Goal: Task Accomplishment & Management: Manage account settings

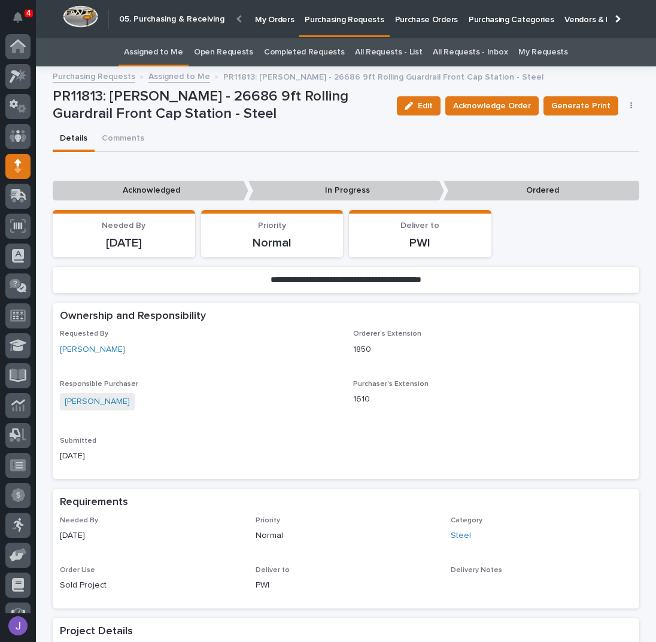
scroll to position [49, 0]
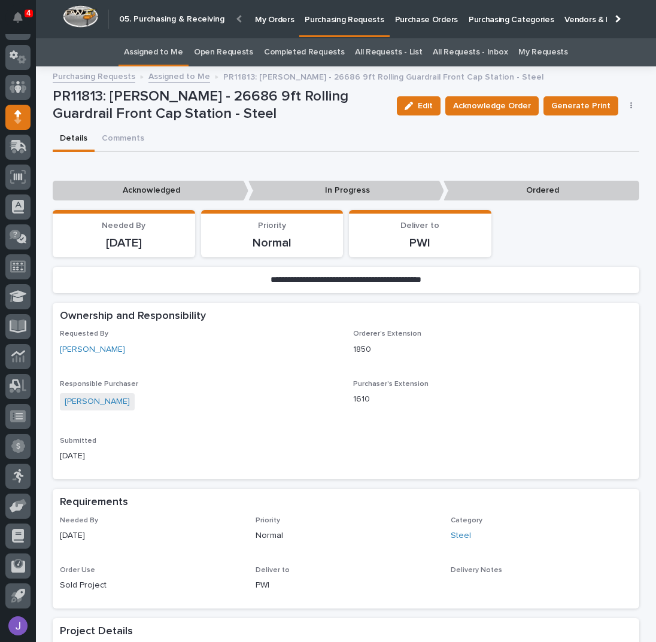
click at [182, 55] on link "Assigned to Me" at bounding box center [153, 52] width 59 height 28
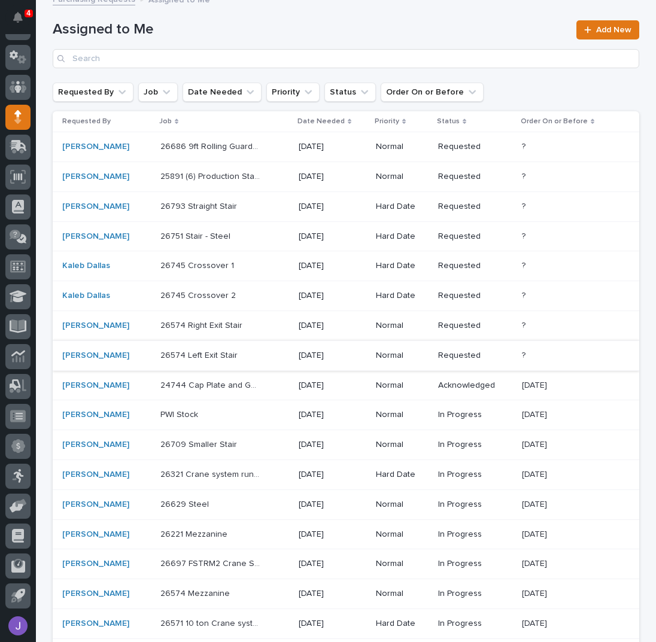
scroll to position [159, 0]
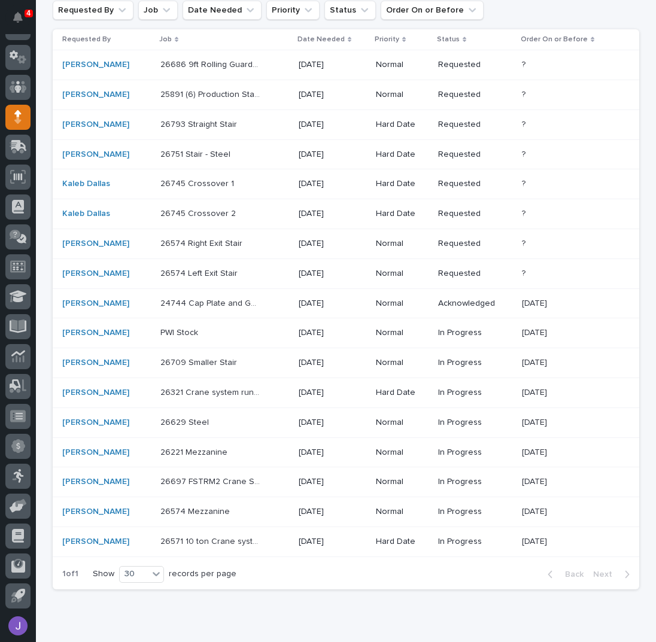
click at [270, 394] on div "26321 Crane system runways 26321 Crane system runways" at bounding box center [224, 393] width 129 height 20
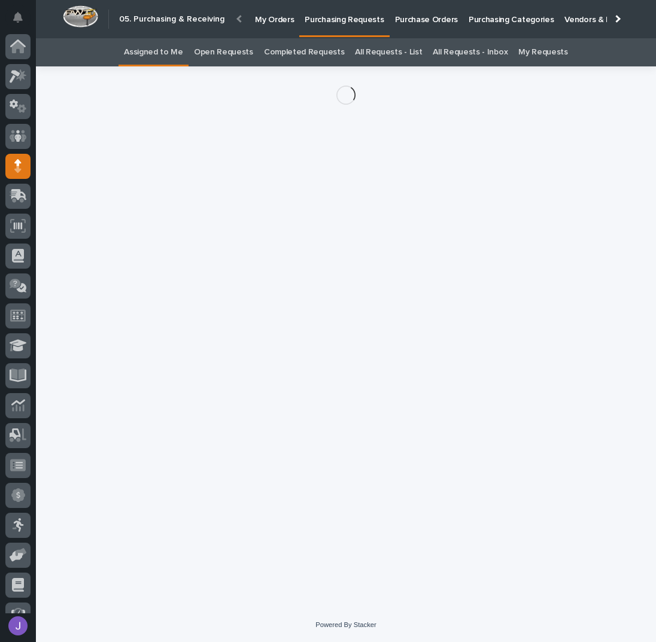
scroll to position [49, 0]
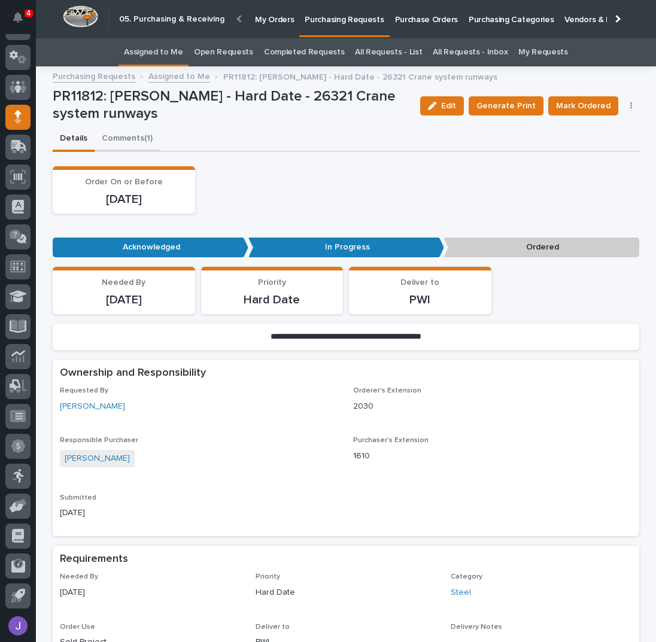
click at [137, 139] on button "Comments (1)" at bounding box center [127, 139] width 65 height 25
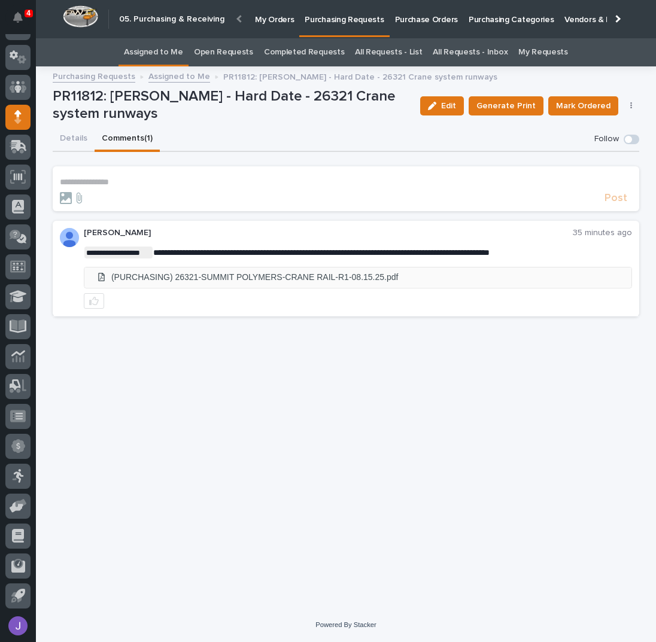
click at [317, 276] on li "(PURCHASING) 26321-SUMMIT POLYMERS-CRANE RAIL-R1-08.15.25.pdf" at bounding box center [357, 277] width 547 height 20
click at [530, 396] on div "**********" at bounding box center [346, 326] width 598 height 504
click at [84, 138] on button "Details" at bounding box center [74, 139] width 42 height 25
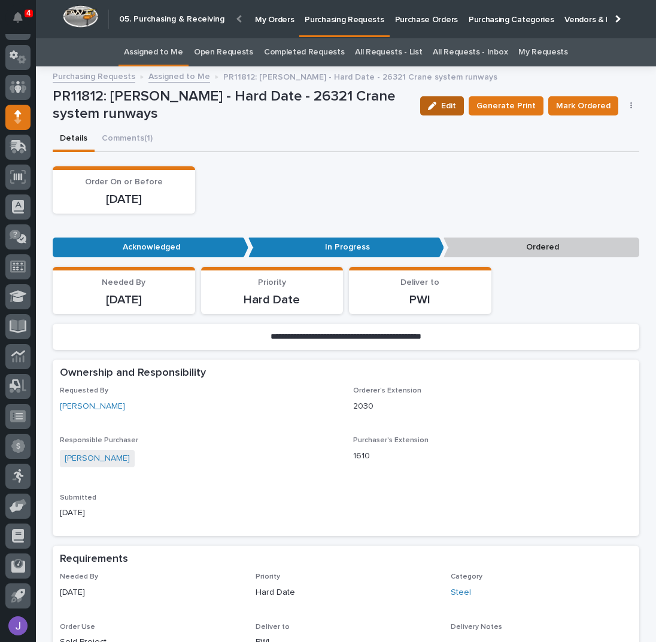
click at [449, 108] on span "Edit" at bounding box center [448, 106] width 15 height 8
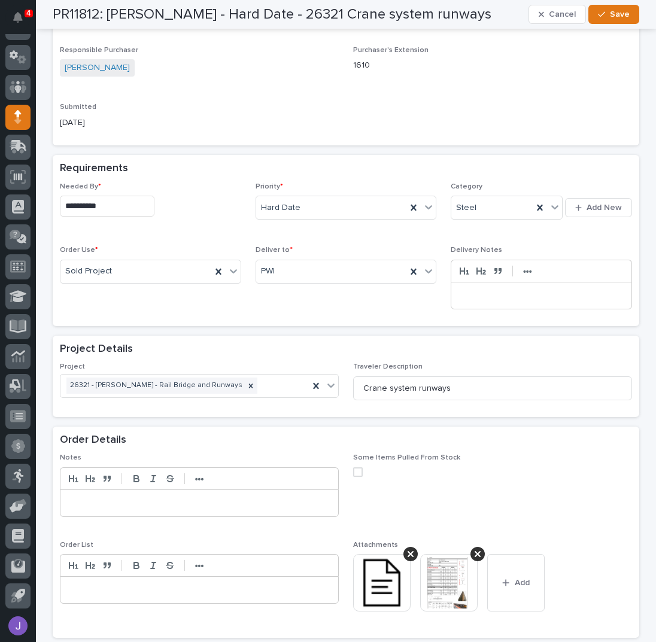
scroll to position [558, 0]
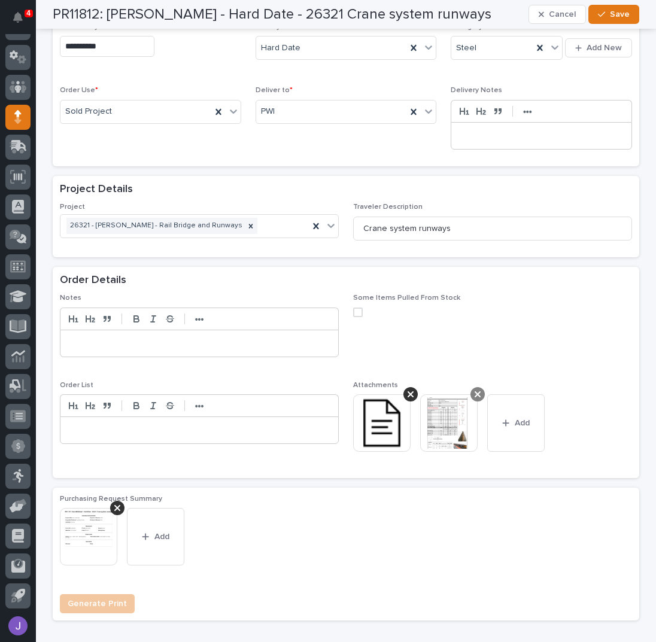
click at [475, 392] on icon at bounding box center [478, 394] width 6 height 6
click at [453, 408] on button "Add" at bounding box center [448, 422] width 57 height 57
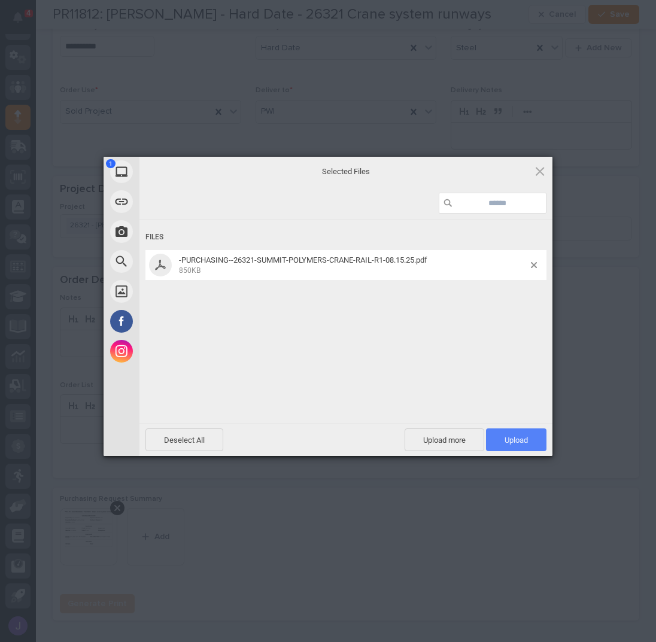
click at [525, 439] on span "Upload 1" at bounding box center [515, 440] width 23 height 9
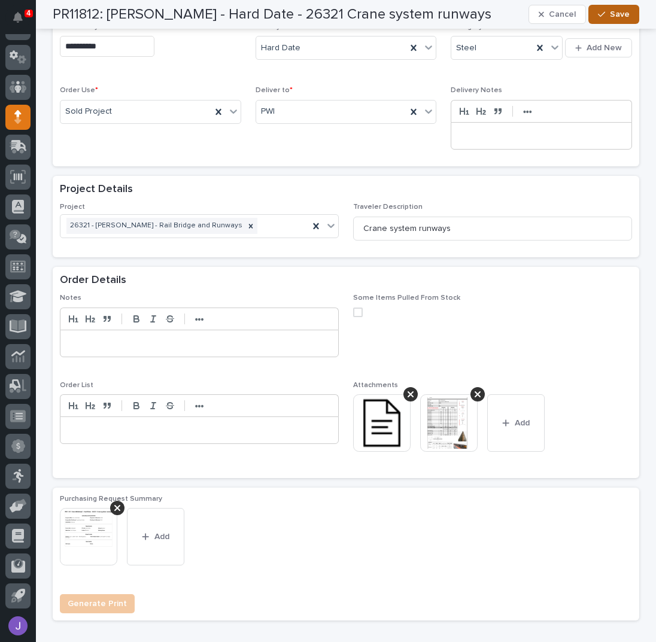
click at [610, 17] on span "Save" at bounding box center [620, 14] width 20 height 8
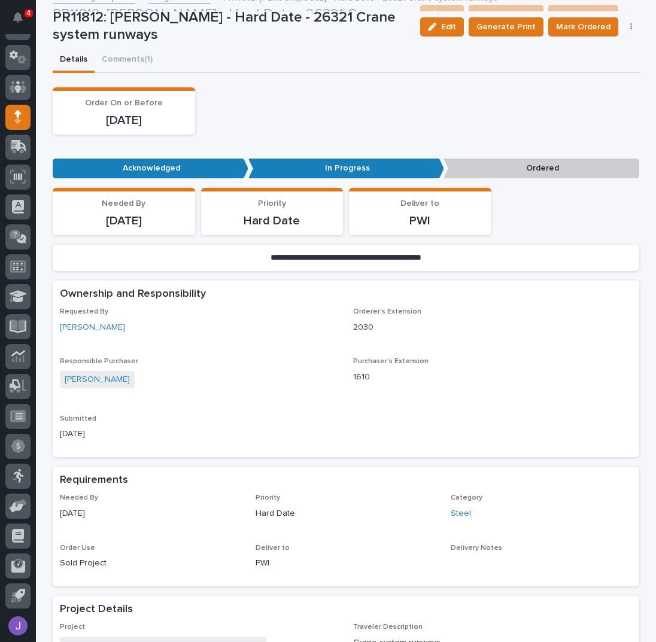
scroll to position [0, 0]
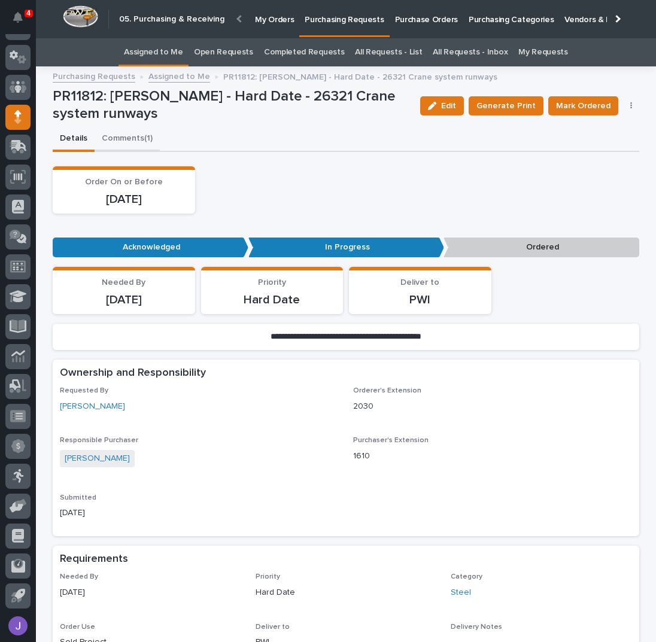
click at [123, 140] on button "Comments (1)" at bounding box center [127, 139] width 65 height 25
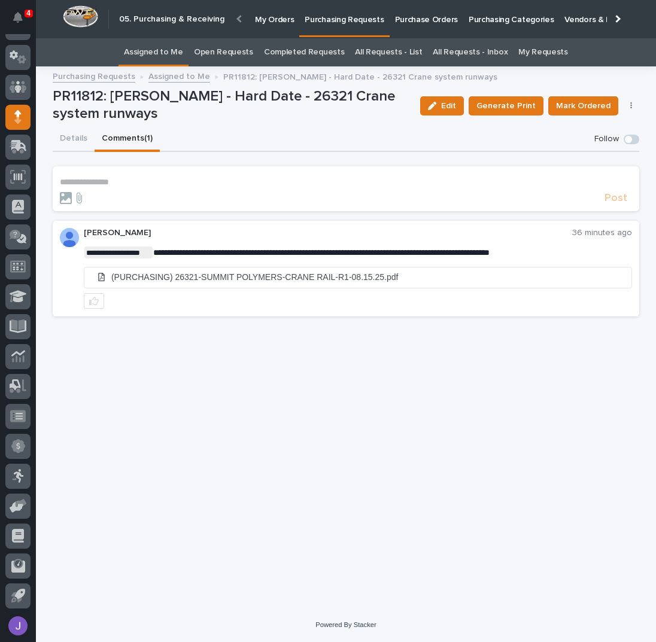
click at [126, 180] on p "**********" at bounding box center [346, 182] width 572 height 10
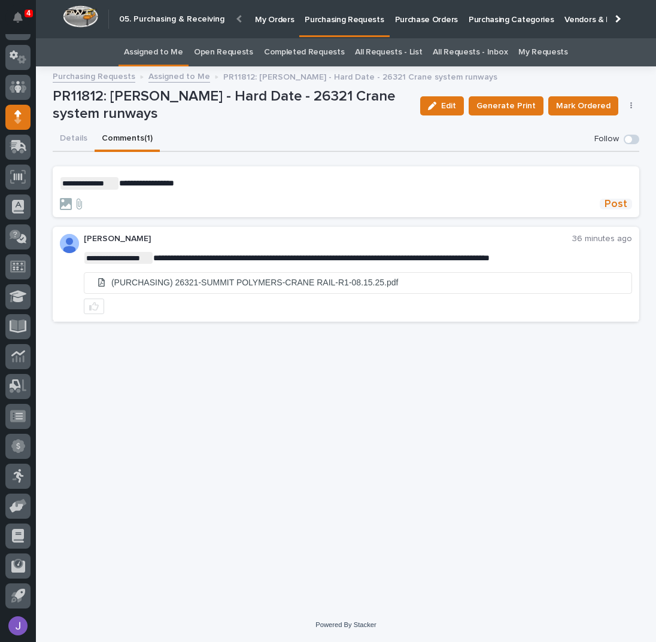
click at [620, 199] on span "Post" at bounding box center [615, 204] width 23 height 11
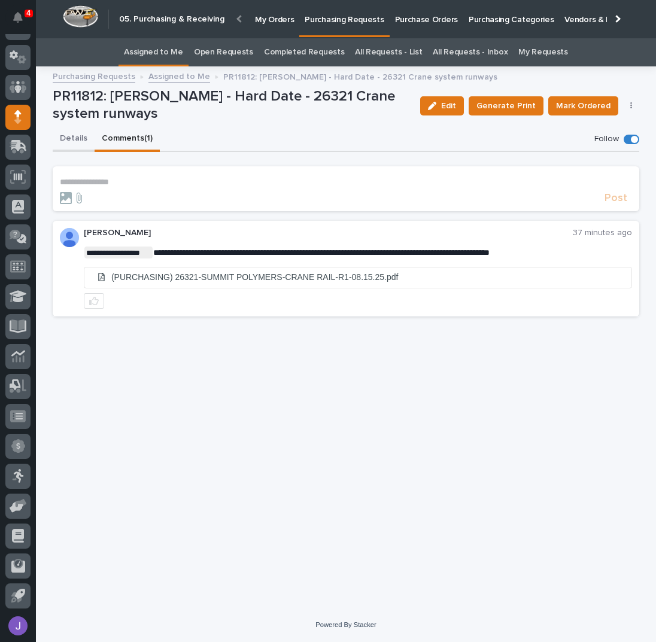
click at [80, 135] on button "Details" at bounding box center [74, 139] width 42 height 25
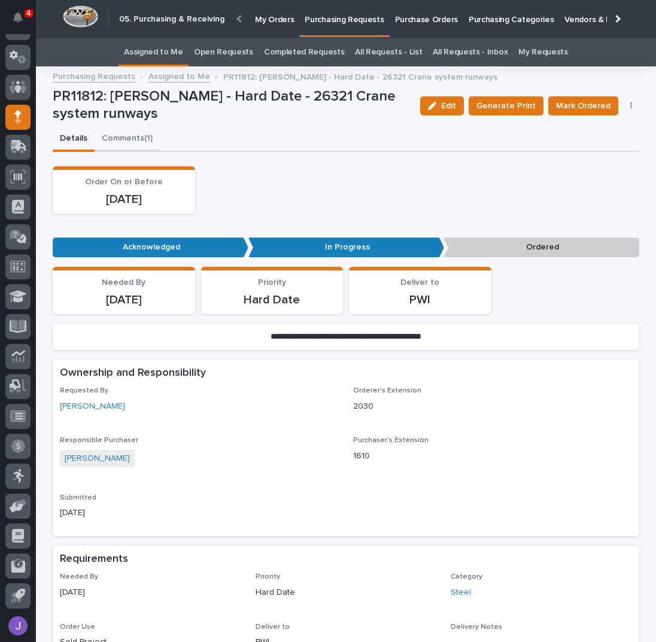
click at [111, 142] on button "Comments (1)" at bounding box center [127, 139] width 65 height 25
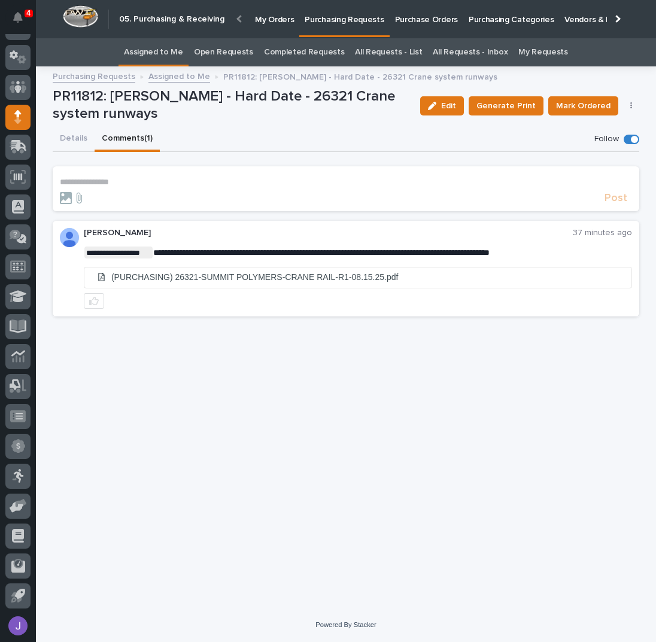
click at [77, 139] on button "Details" at bounding box center [74, 139] width 42 height 25
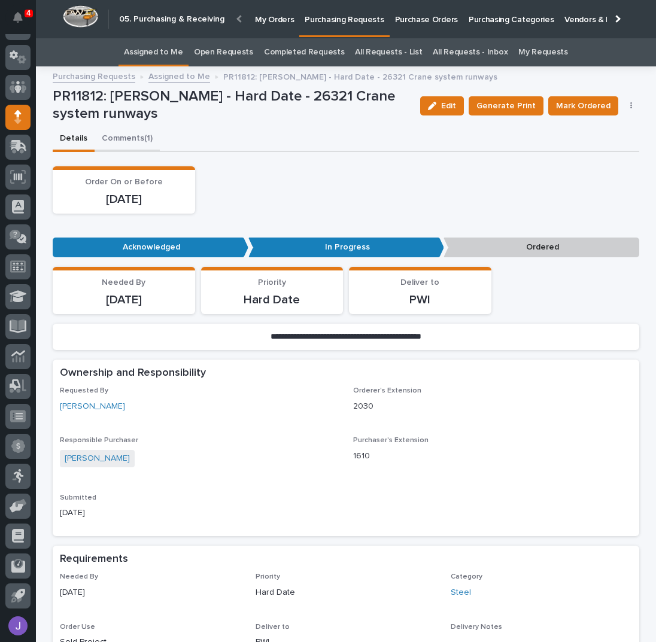
click at [131, 144] on button "Comments (1)" at bounding box center [127, 139] width 65 height 25
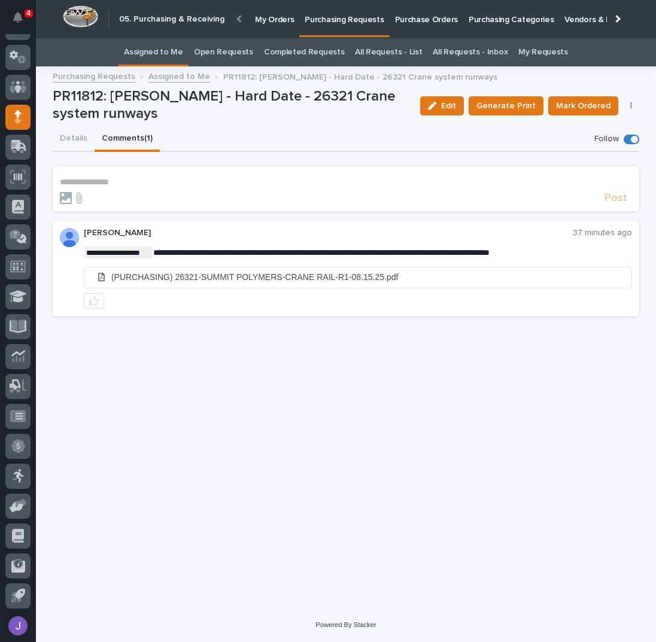
click at [115, 183] on p "**********" at bounding box center [346, 182] width 572 height 10
click at [80, 136] on button "Details" at bounding box center [74, 139] width 42 height 25
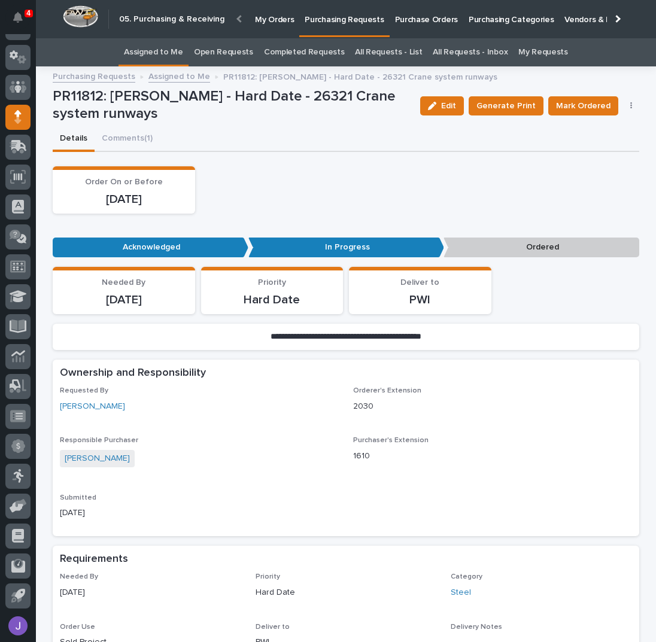
click at [280, 138] on div "Details Comments (1)" at bounding box center [346, 139] width 586 height 25
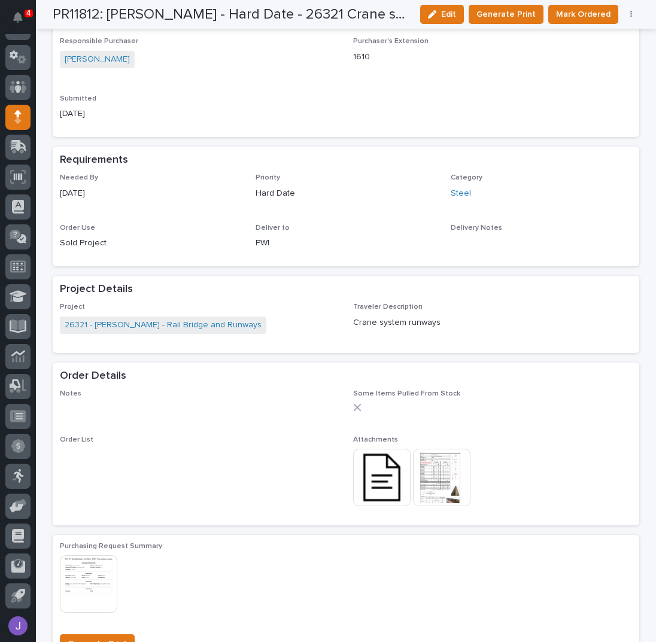
scroll to position [479, 0]
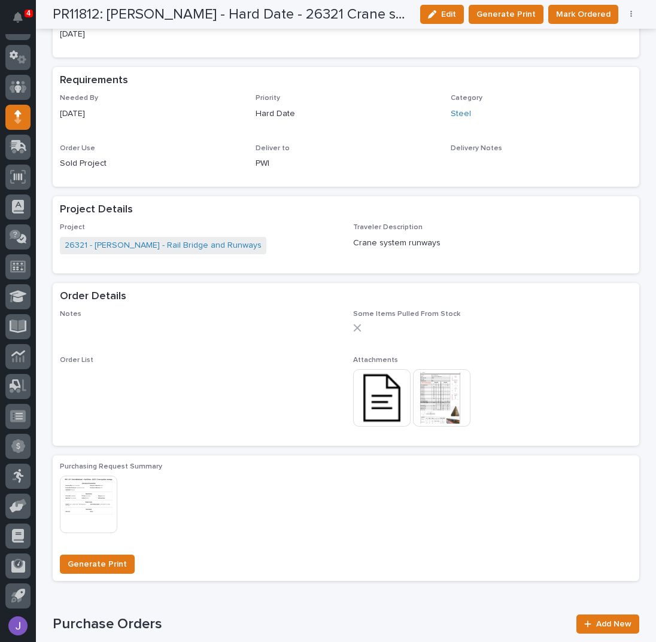
click at [369, 384] on img at bounding box center [381, 397] width 57 height 57
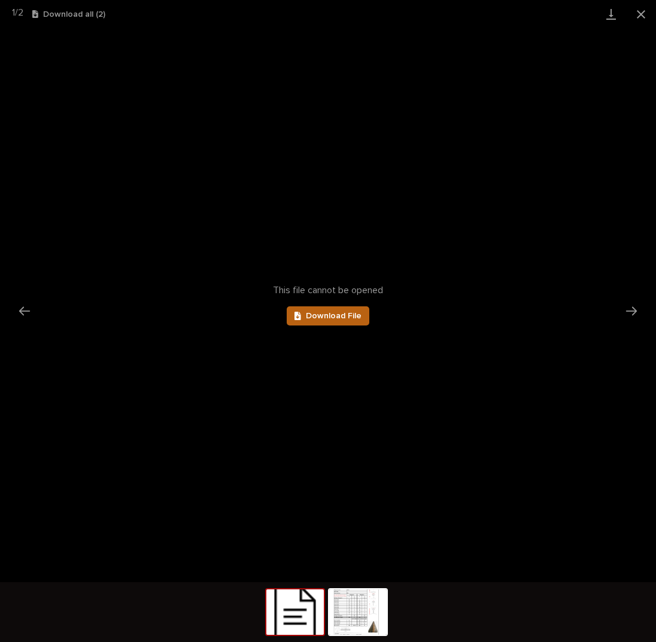
click at [334, 314] on span "Download File" at bounding box center [334, 316] width 56 height 8
click at [642, 18] on button "Close gallery" at bounding box center [641, 14] width 30 height 28
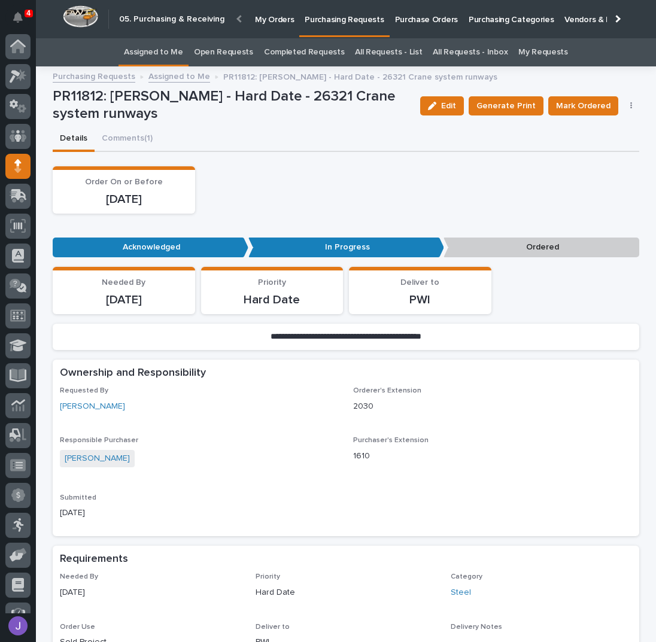
click at [429, 22] on p "Purchase Orders" at bounding box center [426, 12] width 63 height 25
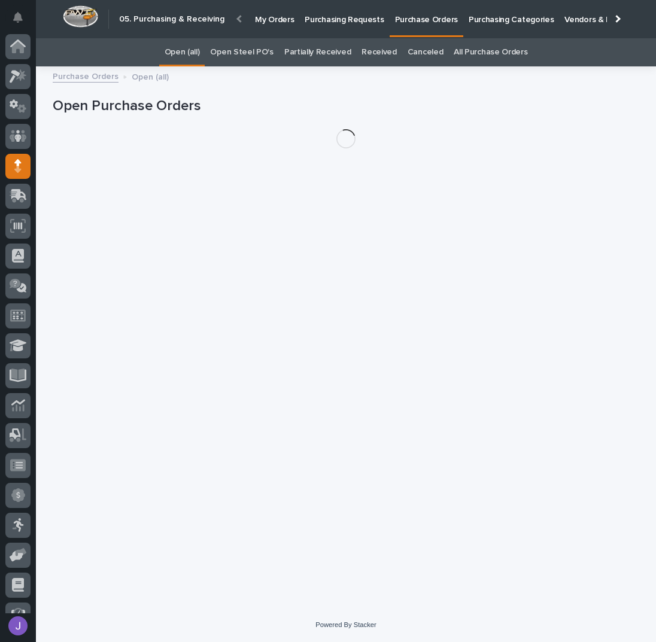
scroll to position [49, 0]
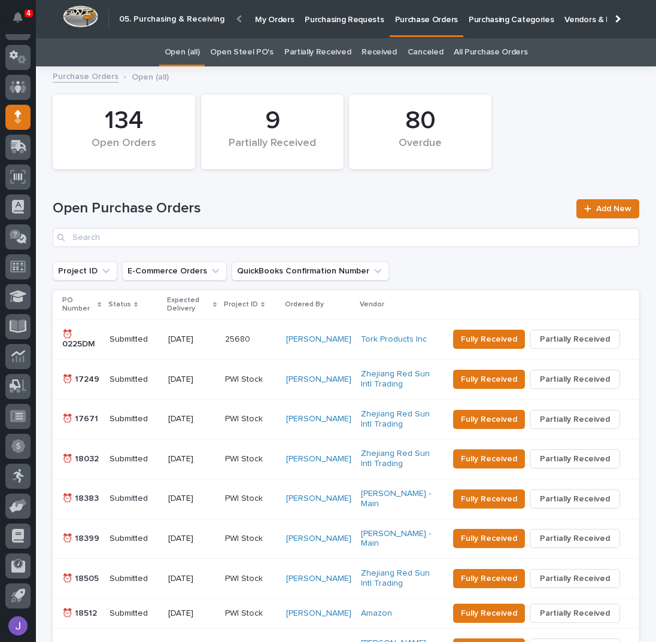
click at [250, 53] on link "Open Steel PO's" at bounding box center [241, 52] width 63 height 28
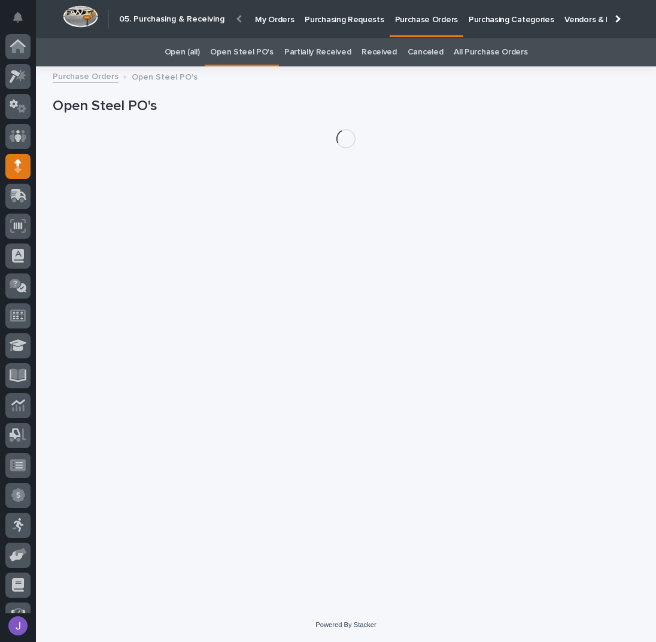
scroll to position [49, 0]
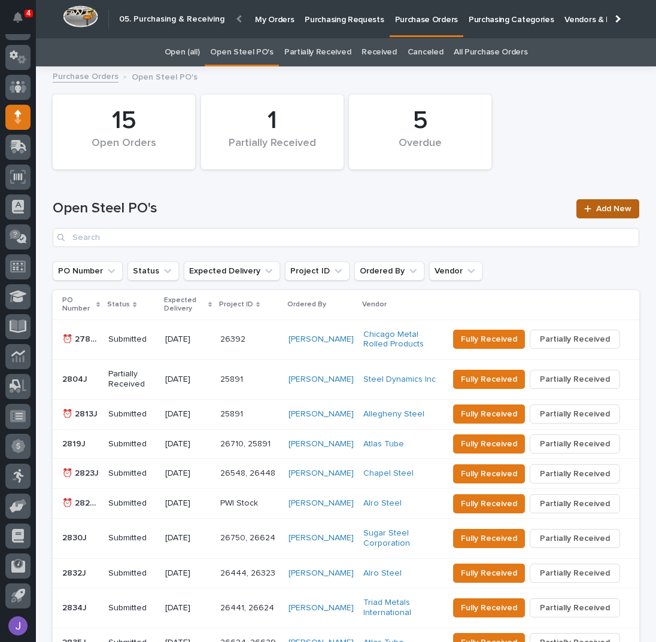
click at [606, 206] on span "Add New" at bounding box center [613, 209] width 35 height 8
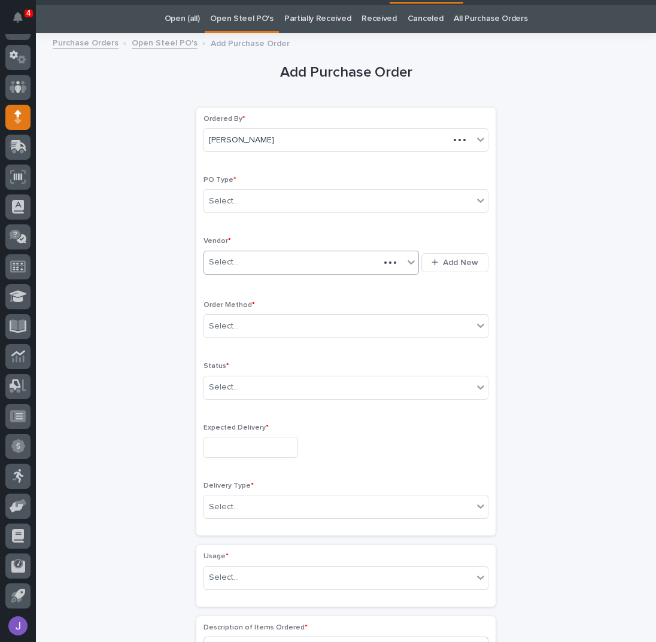
scroll to position [38, 0]
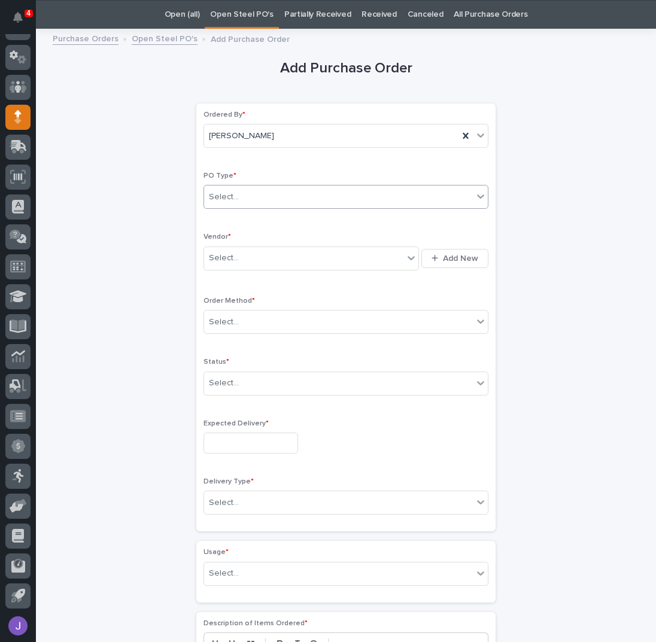
click at [241, 200] on div "Select..." at bounding box center [338, 197] width 269 height 20
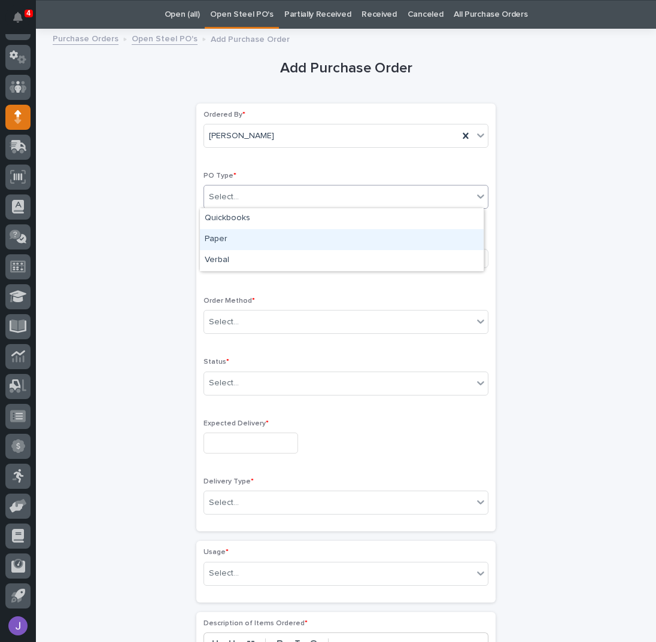
click at [240, 242] on div "Paper" at bounding box center [342, 239] width 284 height 21
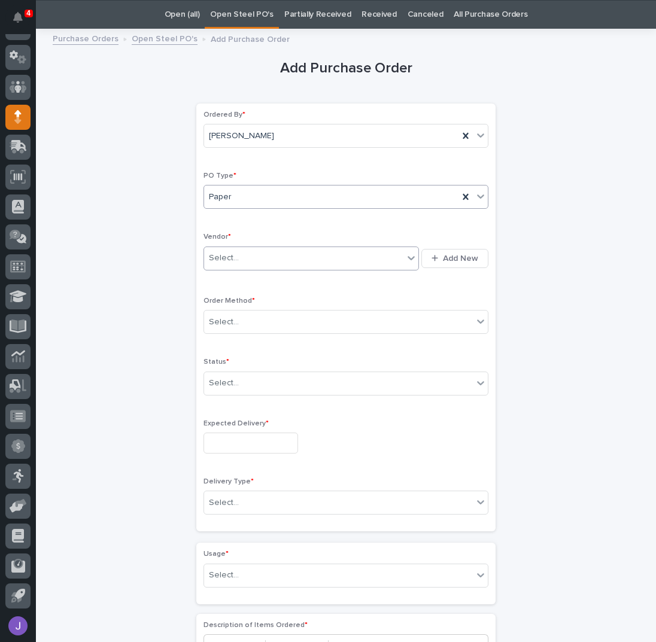
click at [239, 251] on div "Select..." at bounding box center [303, 258] width 199 height 20
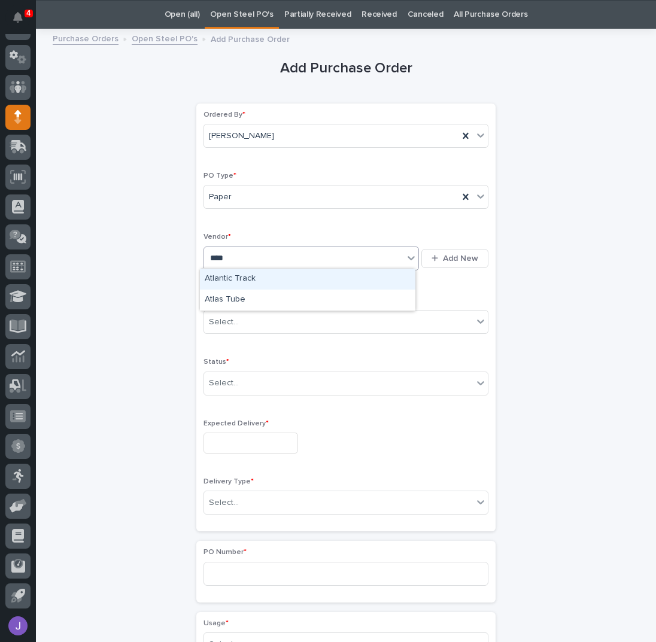
type input "*****"
click at [276, 326] on div "Select..." at bounding box center [338, 322] width 269 height 20
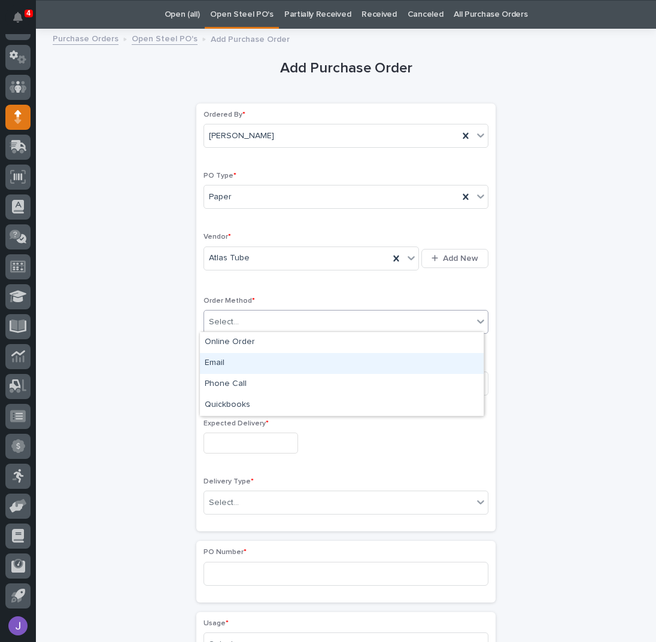
click at [237, 357] on div "Email" at bounding box center [342, 363] width 284 height 21
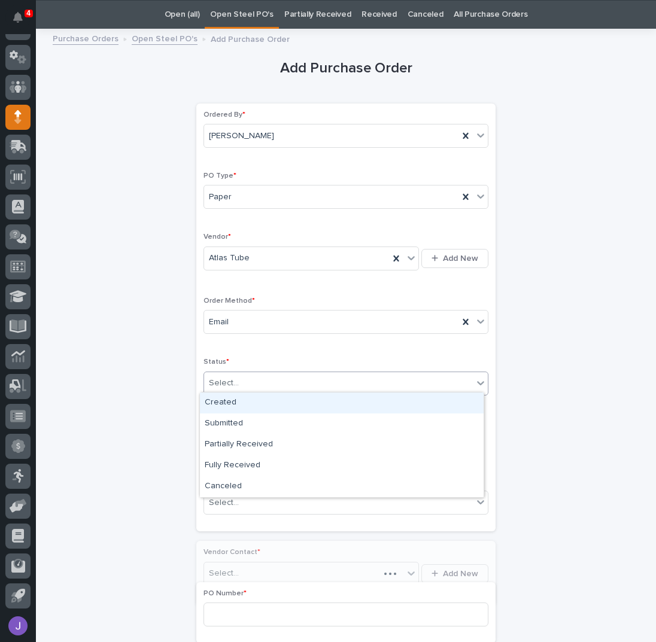
click at [232, 377] on div "Select..." at bounding box center [224, 383] width 30 height 13
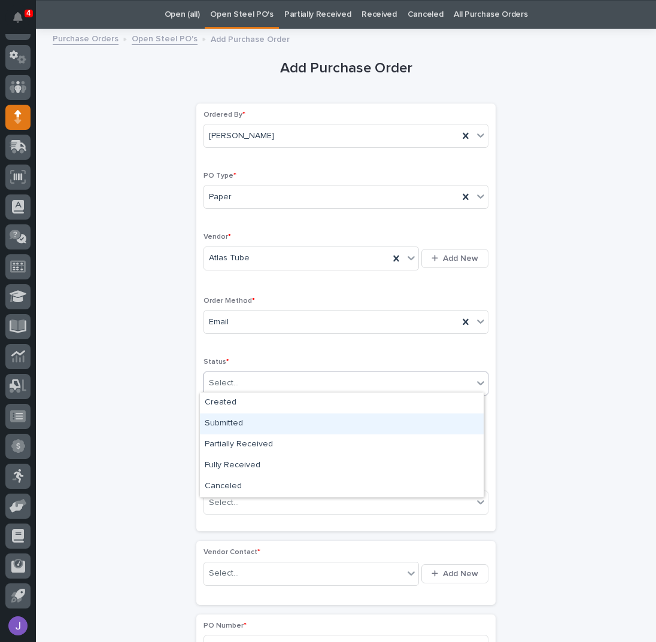
click at [228, 423] on div "Submitted" at bounding box center [342, 424] width 284 height 21
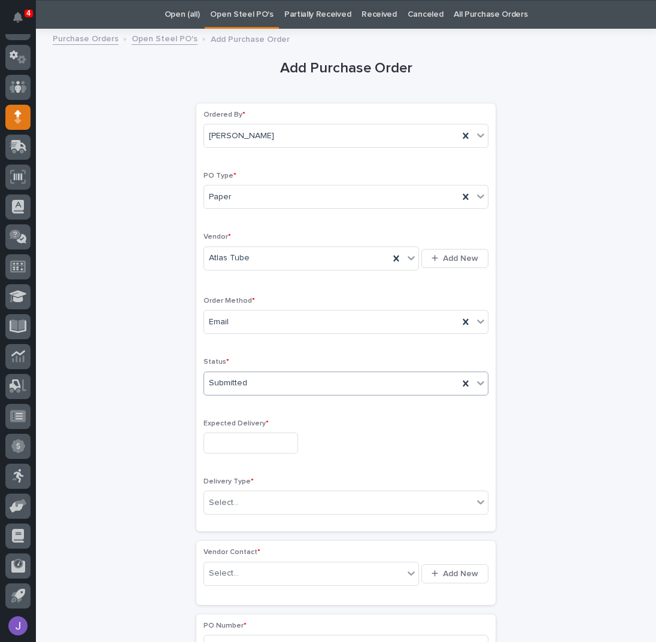
click at [231, 437] on input "text" at bounding box center [250, 443] width 95 height 21
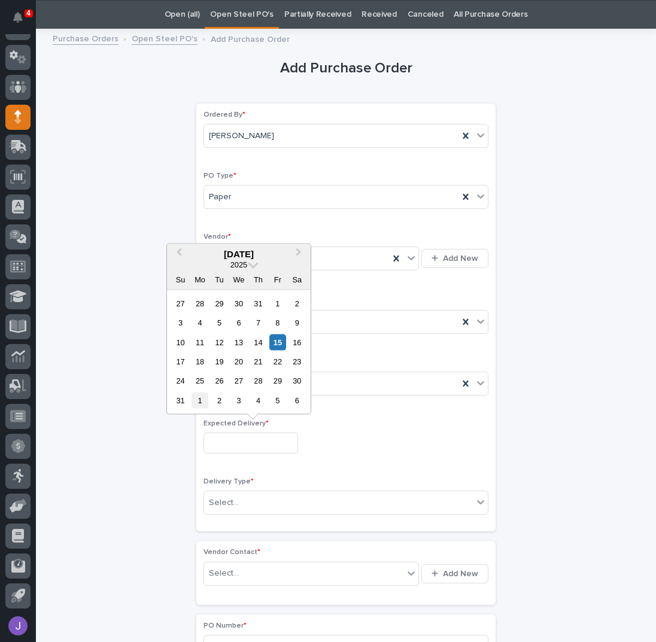
click at [199, 399] on div "1" at bounding box center [199, 401] width 16 height 16
type input "**********"
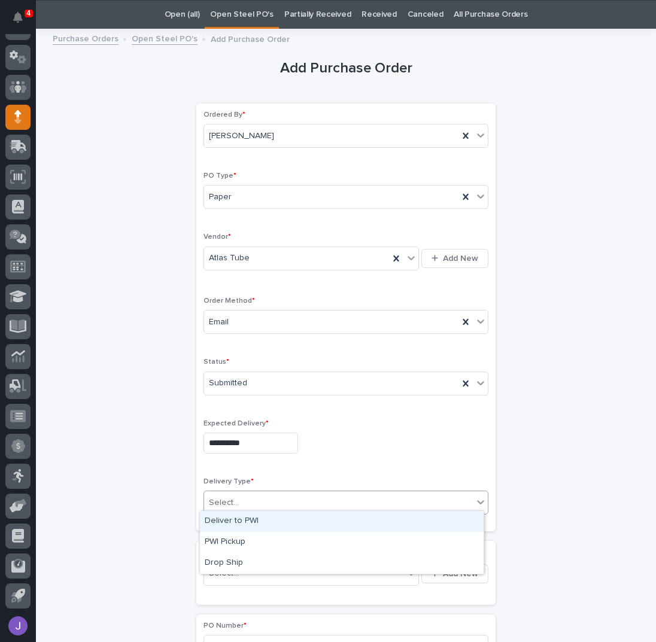
click at [233, 493] on div "Select..." at bounding box center [338, 503] width 269 height 20
click at [231, 522] on div "Deliver to PWI" at bounding box center [342, 521] width 284 height 21
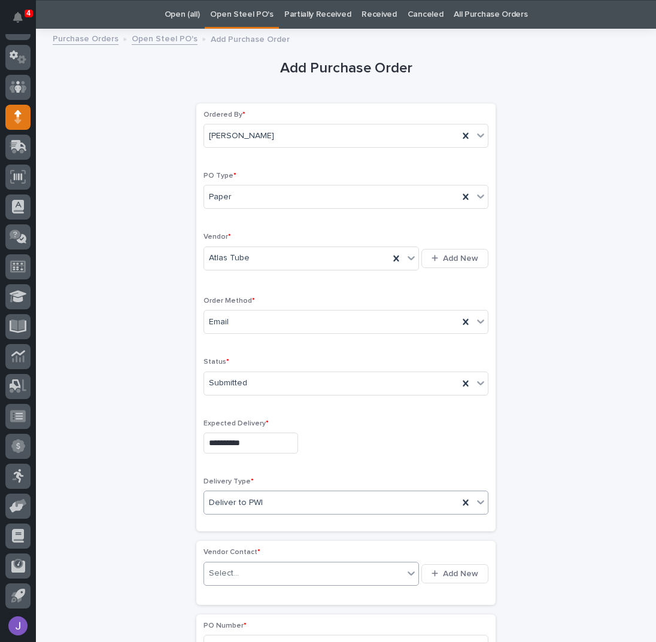
click at [236, 565] on div "Select..." at bounding box center [303, 574] width 199 height 20
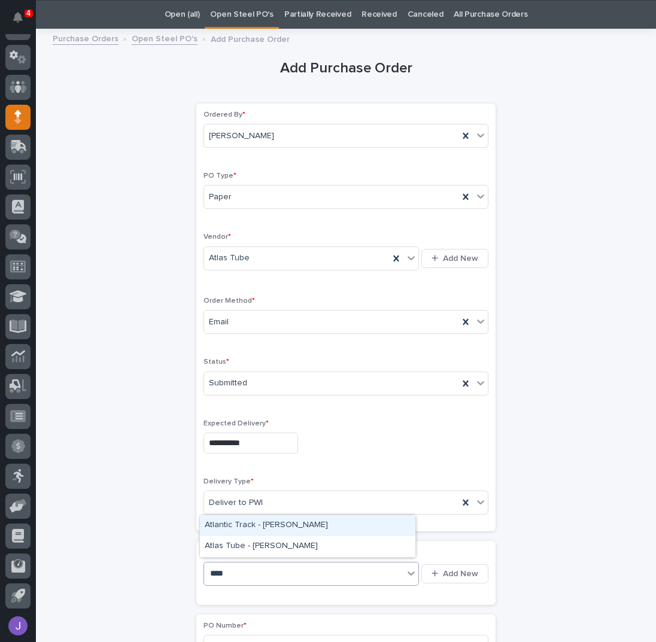
type input "*****"
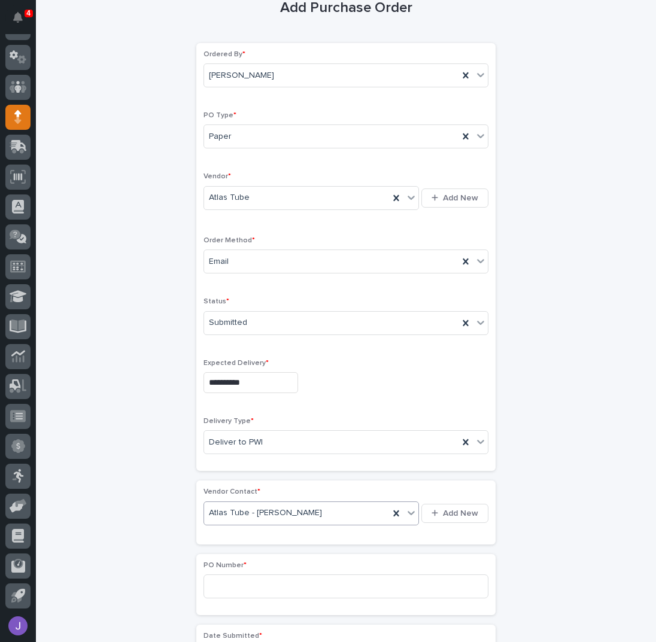
scroll to position [277, 0]
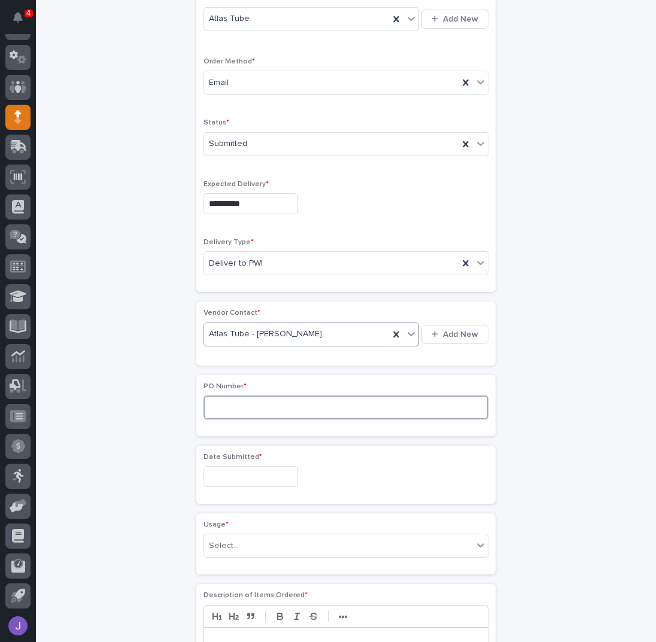
click at [229, 407] on input at bounding box center [345, 408] width 285 height 24
type input "2844J"
click at [250, 479] on input "text" at bounding box center [250, 476] width 95 height 21
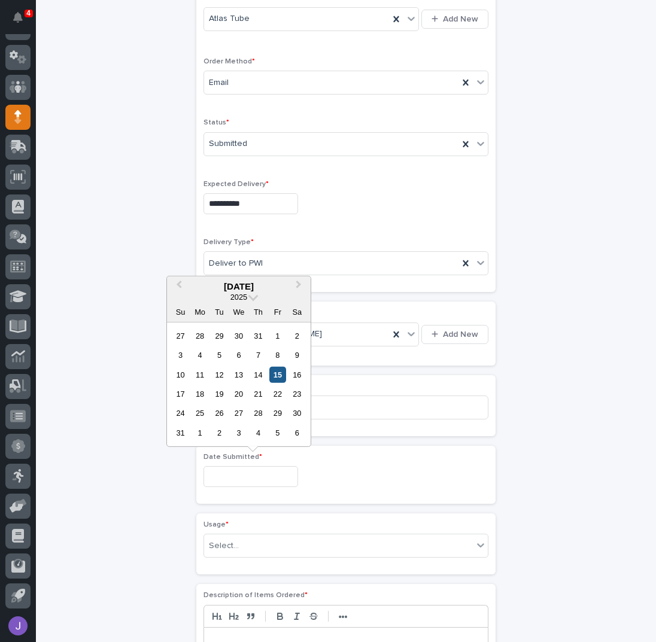
click at [274, 380] on div "15" at bounding box center [277, 374] width 16 height 16
type input "**********"
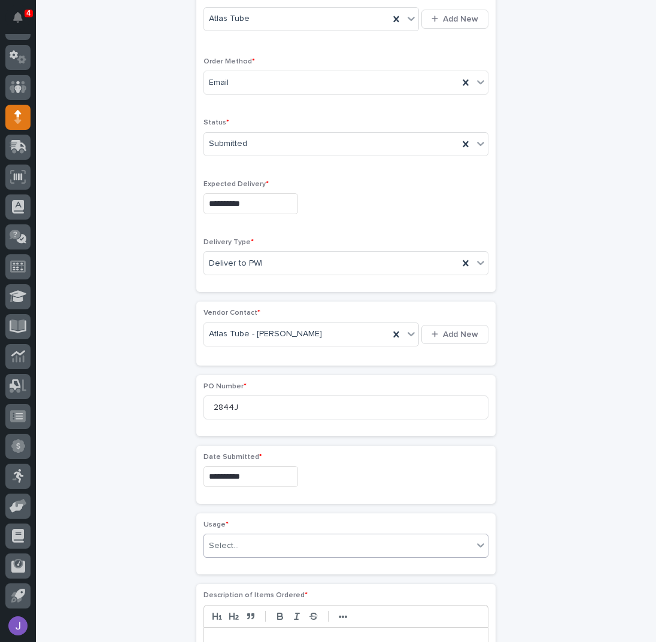
click at [237, 540] on div "Select..." at bounding box center [338, 546] width 269 height 20
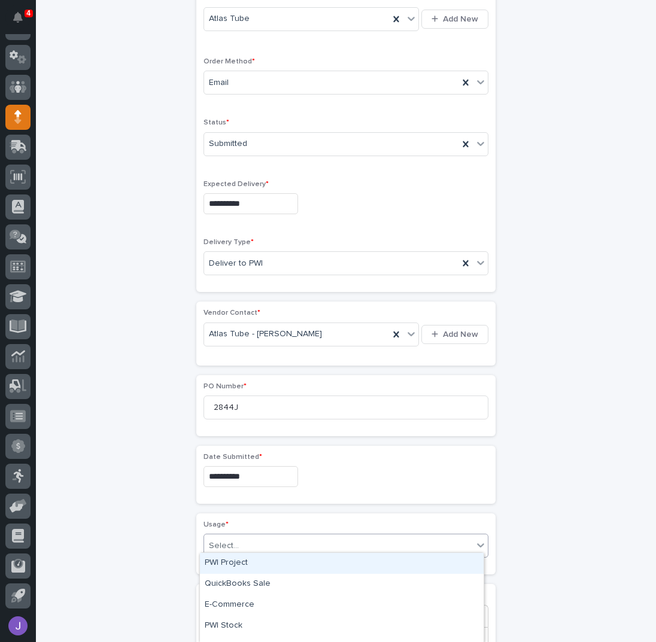
click at [235, 564] on div "PWI Project" at bounding box center [342, 563] width 284 height 21
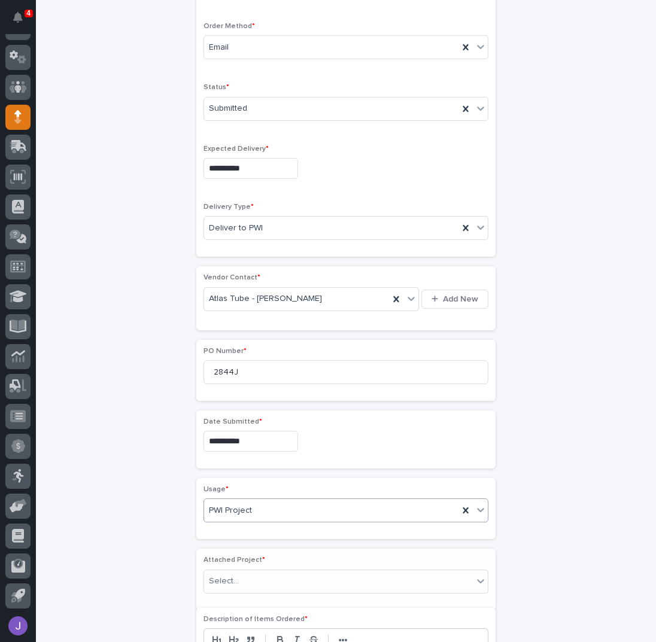
scroll to position [312, 0]
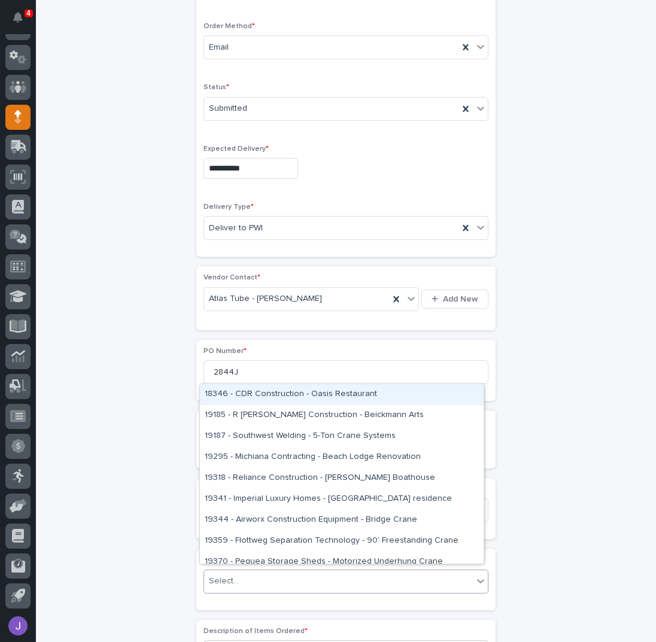
click at [238, 577] on div "Select..." at bounding box center [338, 581] width 269 height 20
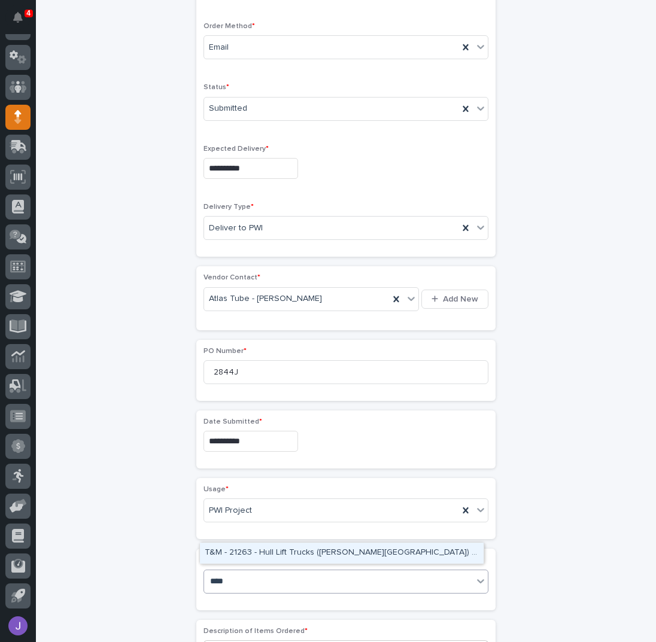
type input "*****"
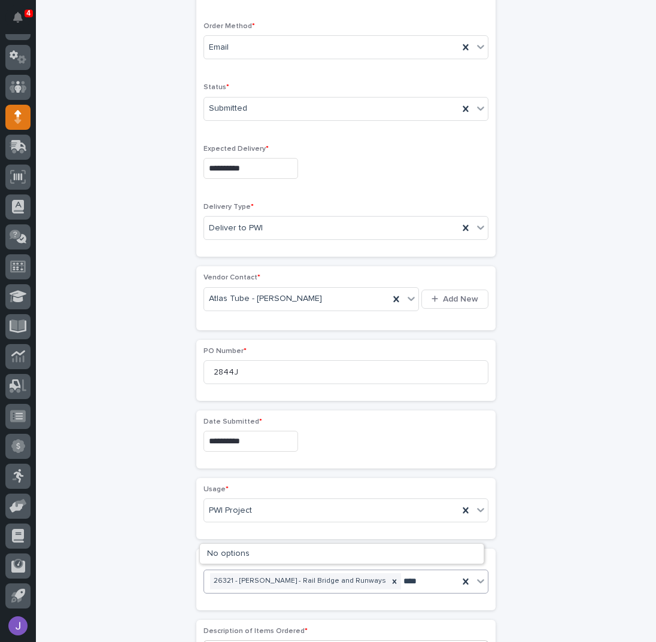
type input "*****"
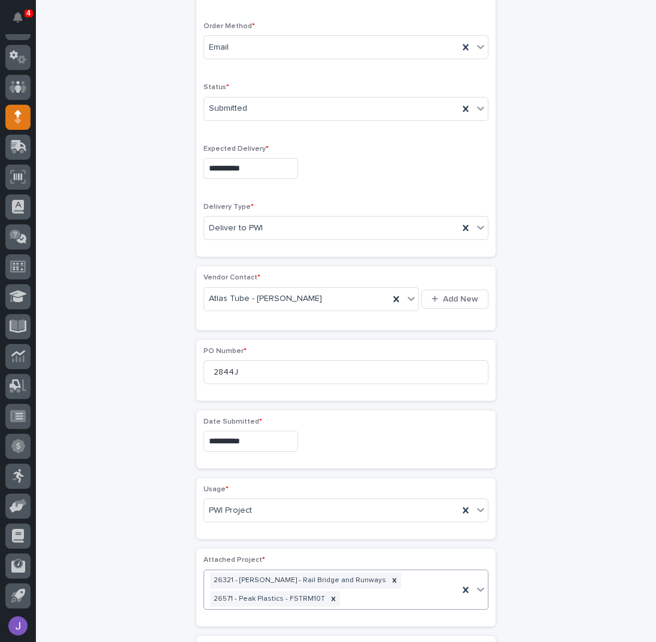
scroll to position [321, 0]
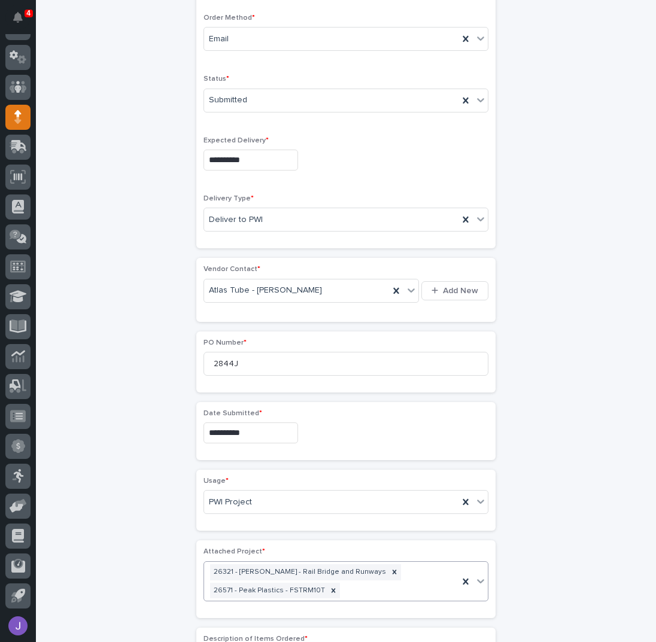
click at [154, 554] on div "**********" at bounding box center [346, 428] width 586 height 1350
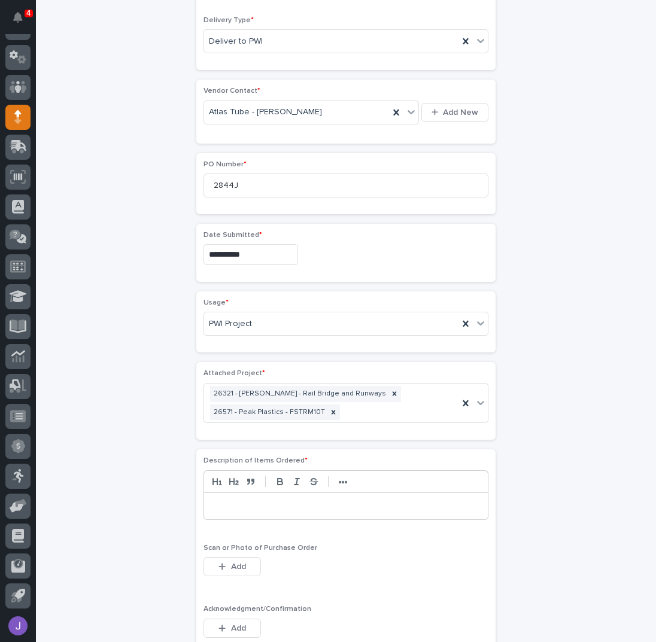
scroll to position [560, 0]
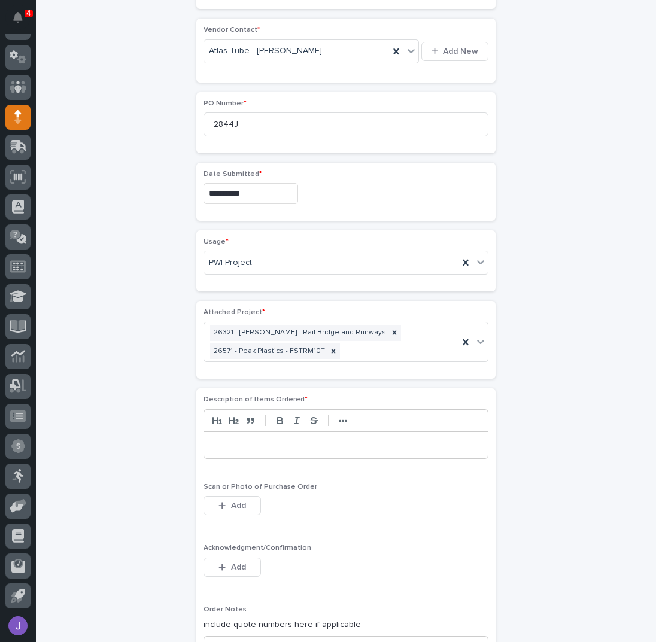
click at [242, 440] on p at bounding box center [346, 445] width 266 height 12
click at [239, 563] on span "Add" at bounding box center [238, 567] width 15 height 8
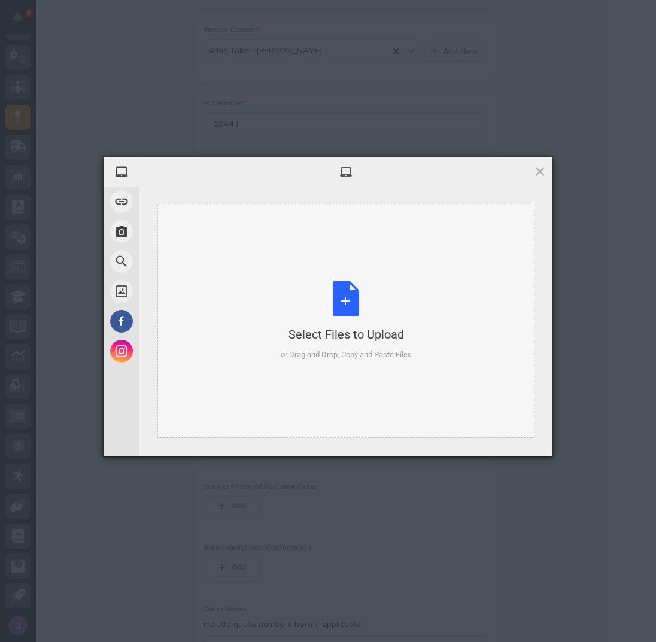
click at [358, 307] on div "Select Files to Upload or Drag and Drop, Copy and Paste Files" at bounding box center [346, 321] width 131 height 80
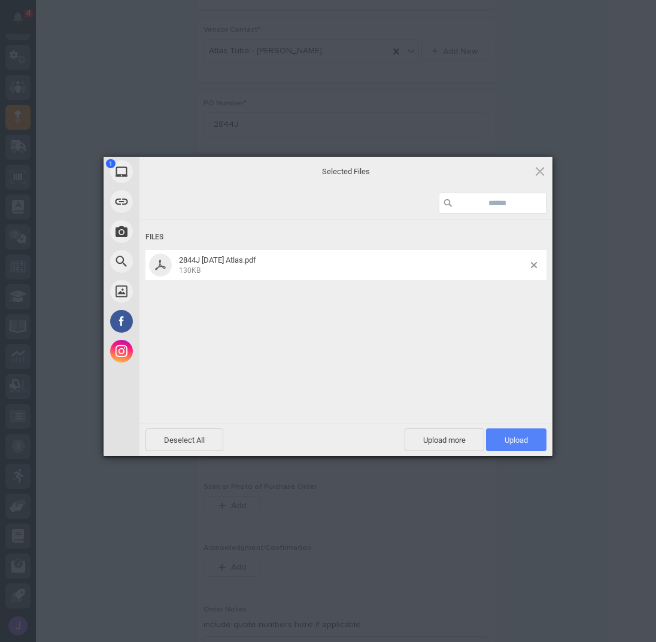
click at [530, 437] on span "Upload 1" at bounding box center [516, 439] width 60 height 23
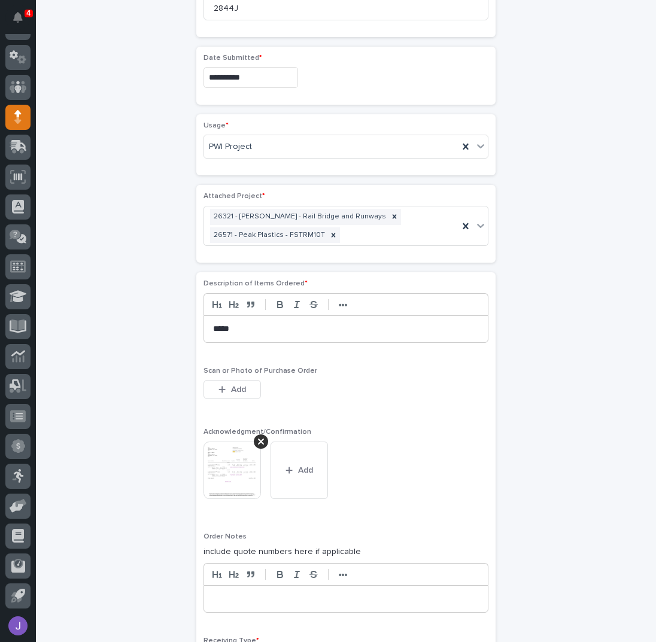
scroll to position [910, 0]
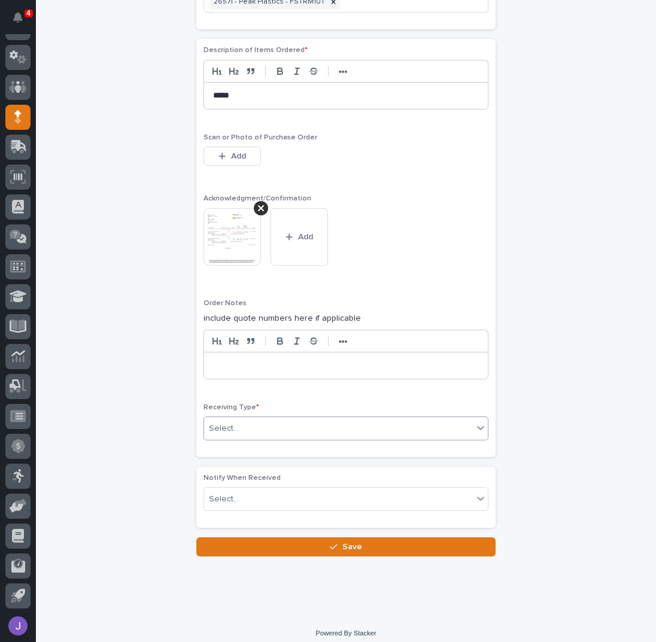
click at [254, 426] on div "Select..." at bounding box center [338, 429] width 269 height 20
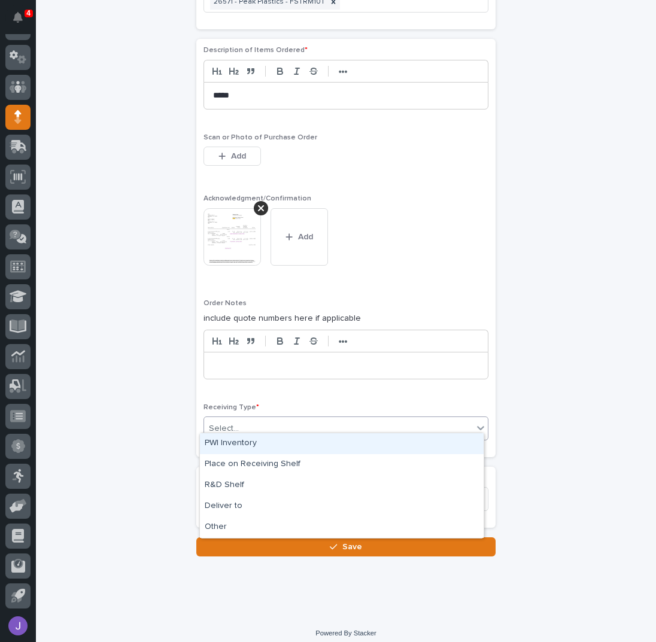
click at [255, 442] on div "PWI Inventory" at bounding box center [342, 443] width 284 height 21
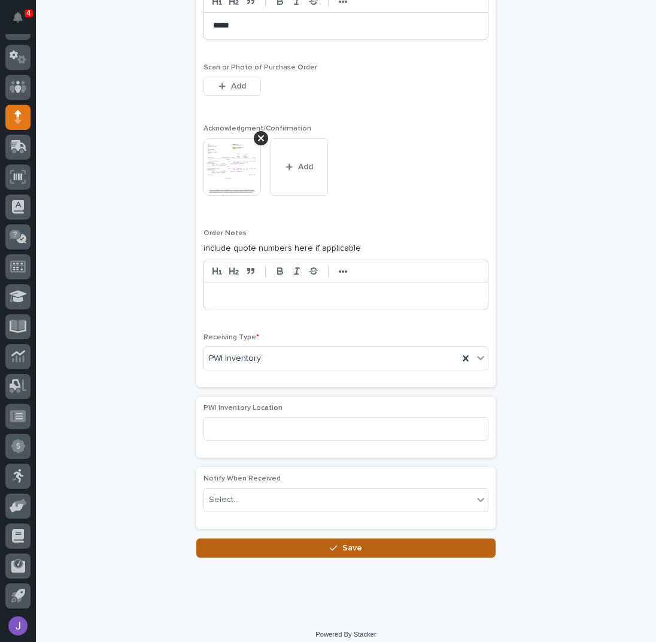
scroll to position [980, 0]
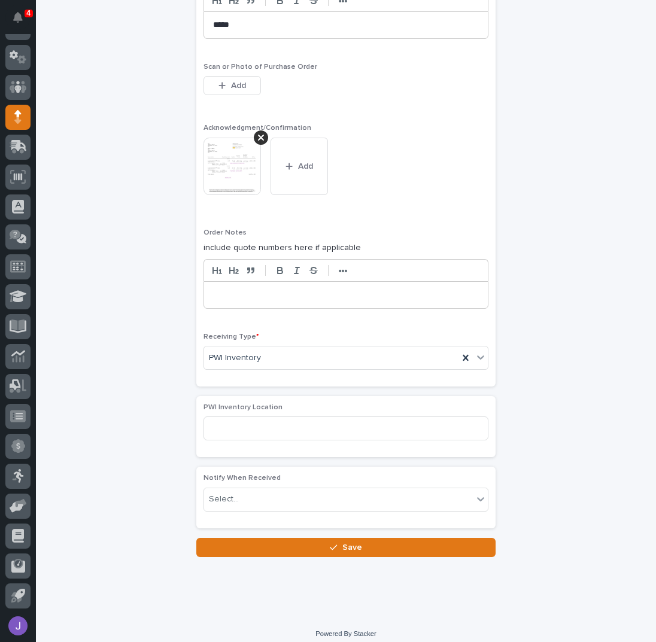
click at [272, 538] on button "Save" at bounding box center [345, 547] width 299 height 19
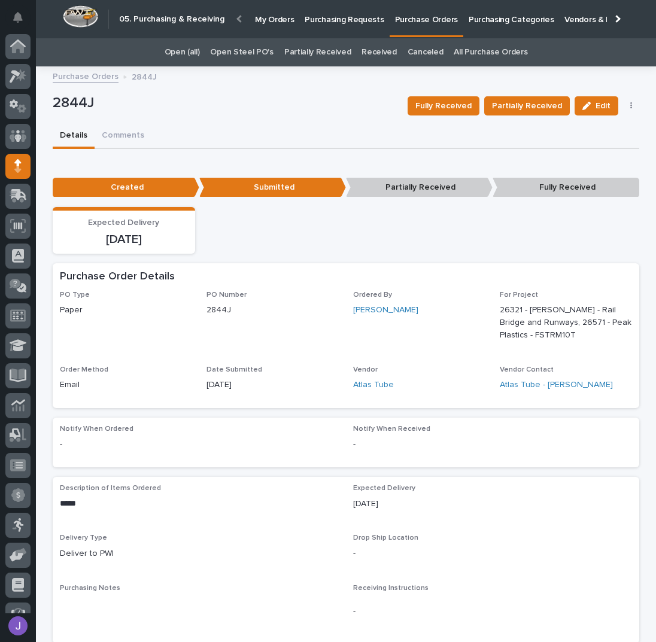
scroll to position [49, 0]
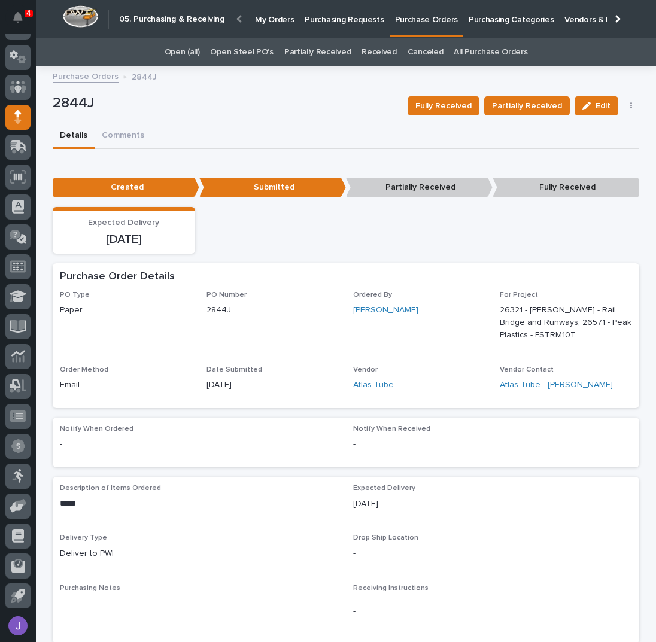
click at [350, 21] on p "Purchasing Requests" at bounding box center [344, 12] width 79 height 25
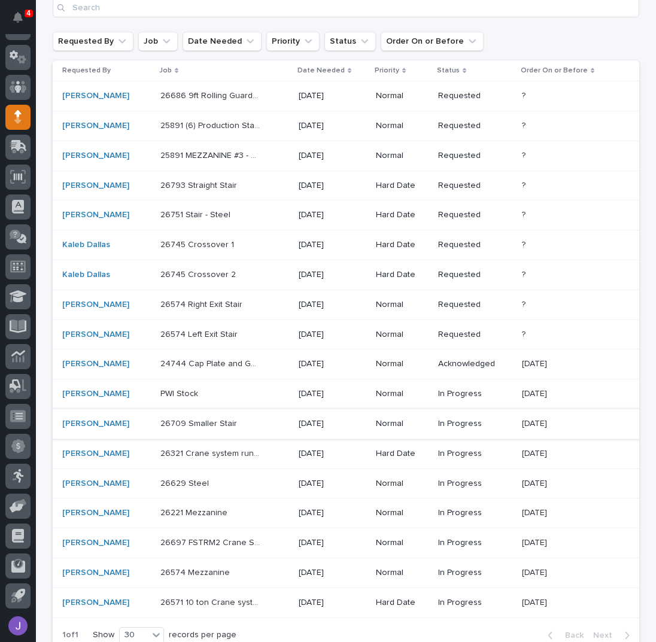
scroll to position [235, 0]
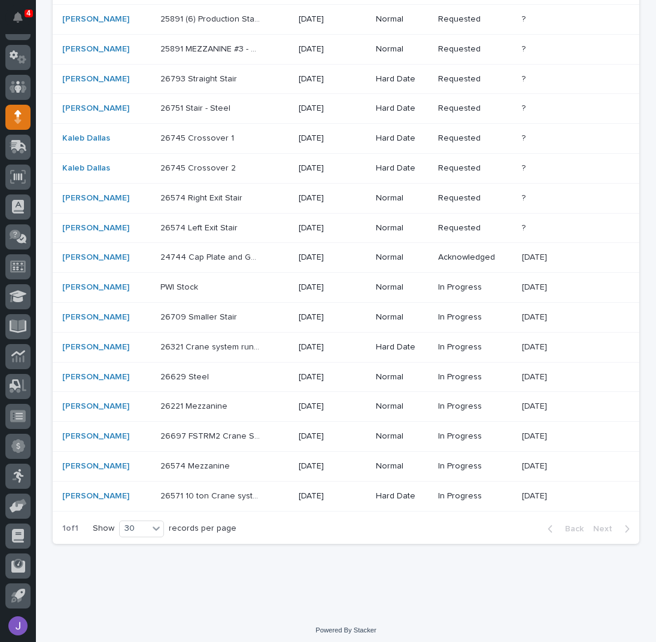
click at [252, 493] on div "26571 10 ton Crane system 26571 10 ton Crane system" at bounding box center [224, 497] width 129 height 20
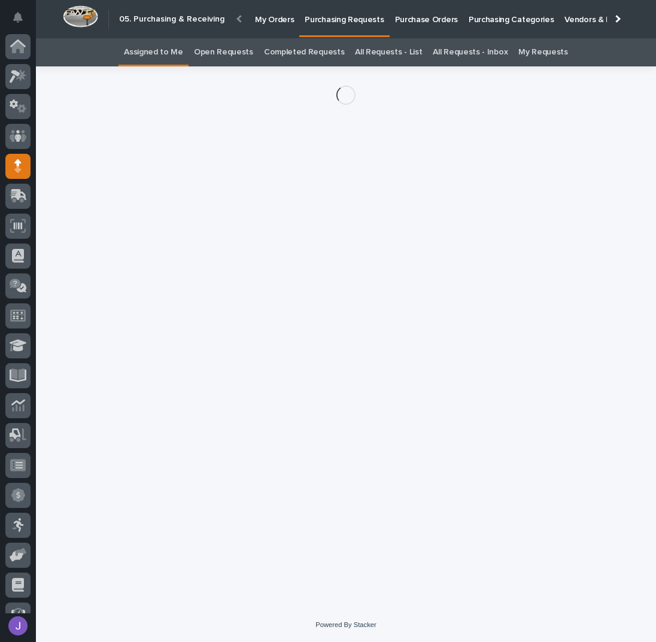
scroll to position [49, 0]
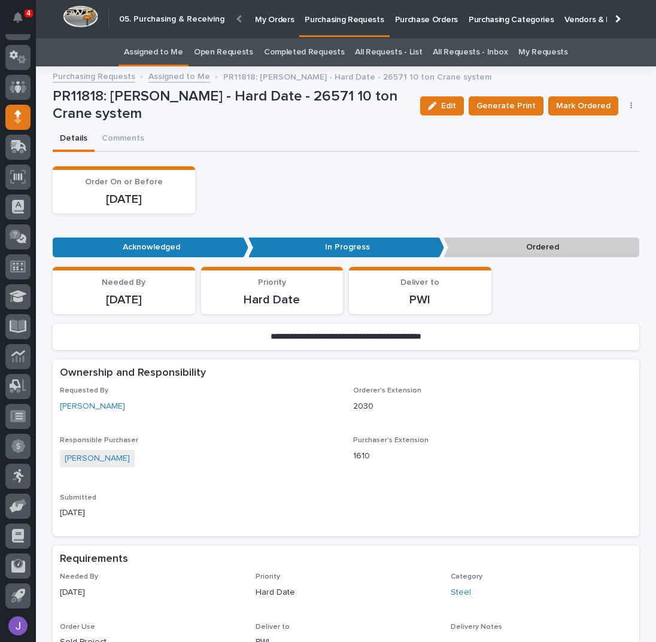
click at [630, 108] on icon "button" at bounding box center [631, 105] width 2 height 7
click at [619, 143] on button "Edit Linked PO's" at bounding box center [594, 148] width 79 height 19
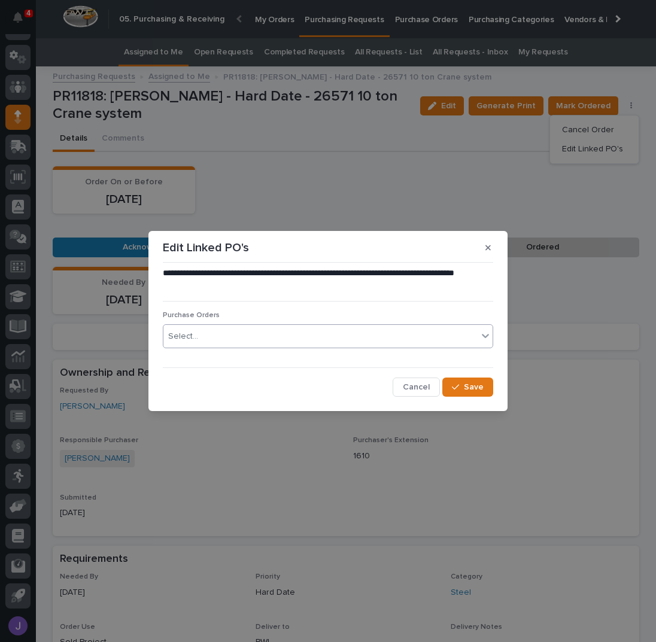
click at [316, 338] on div "Select..." at bounding box center [320, 337] width 314 height 20
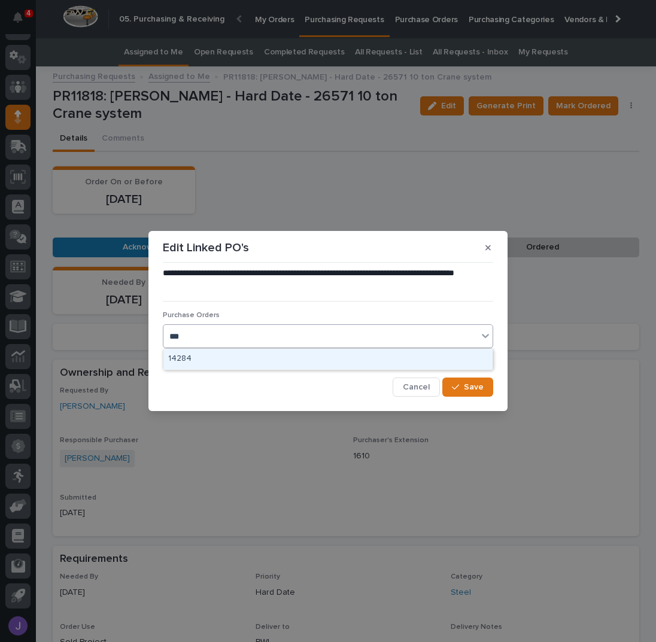
type input "****"
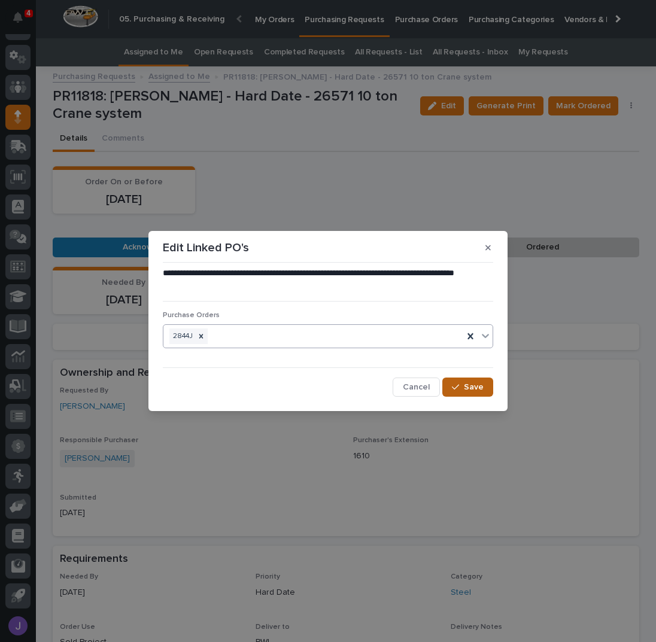
click at [477, 394] on button "Save" at bounding box center [467, 387] width 51 height 19
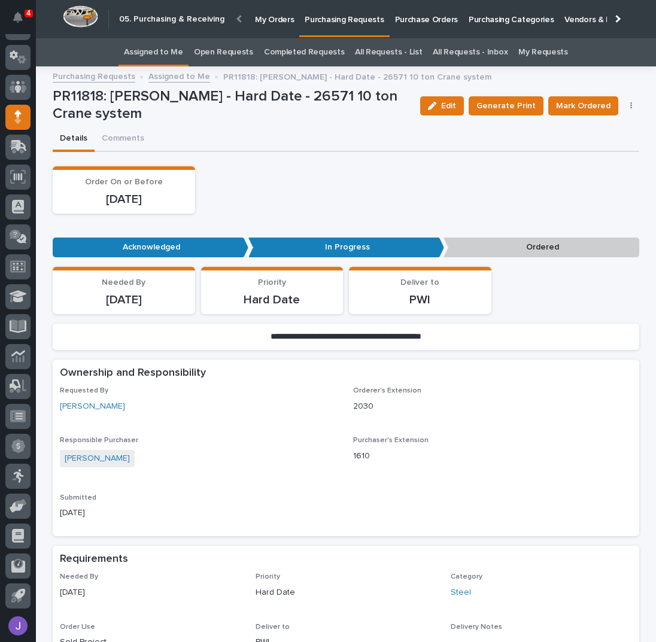
click at [175, 55] on link "Assigned to Me" at bounding box center [153, 52] width 59 height 28
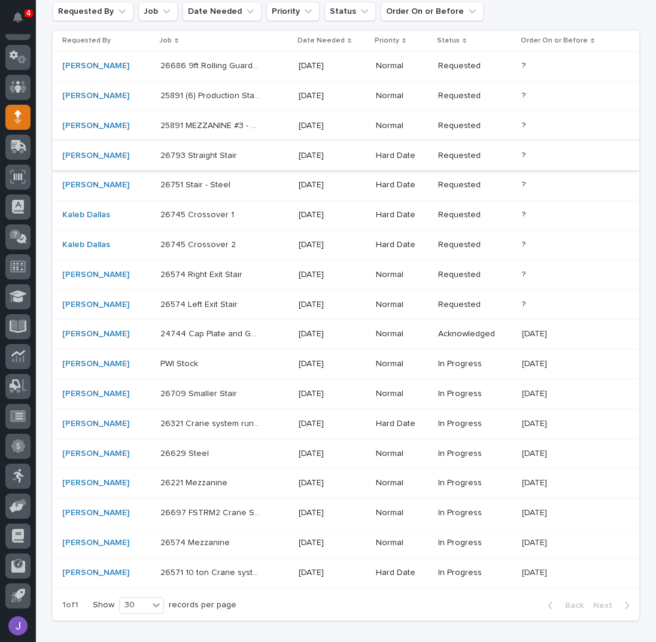
scroll to position [159, 0]
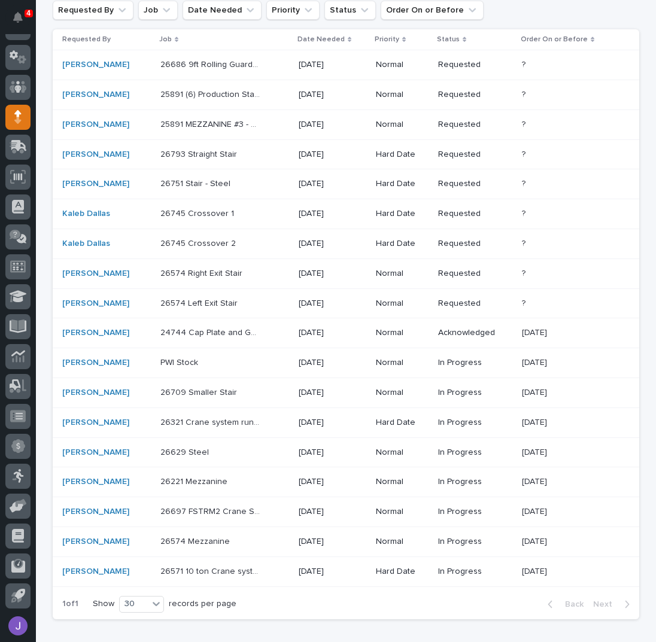
click at [129, 418] on div "[PERSON_NAME]" at bounding box center [106, 423] width 89 height 10
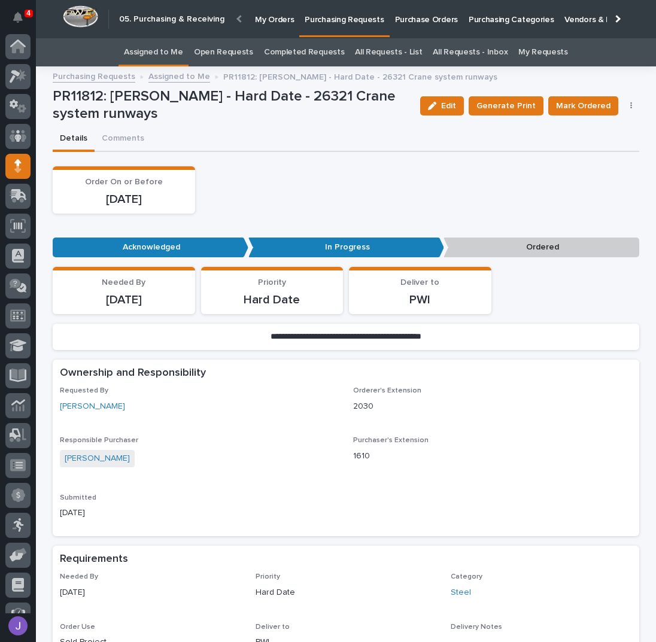
scroll to position [49, 0]
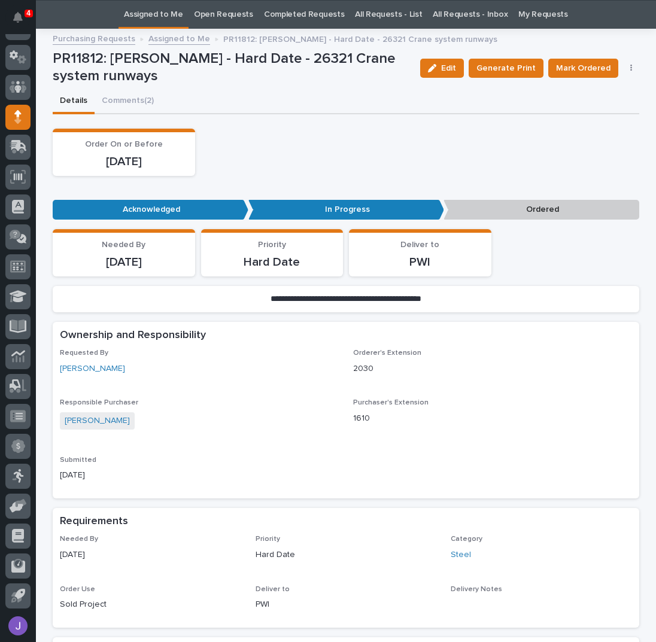
click at [625, 72] on div "Edit Generate Print Mark Ordered Cancel Order Edit Linked PO's" at bounding box center [527, 68] width 224 height 36
click at [630, 66] on button "button" at bounding box center [631, 68] width 17 height 8
click at [606, 111] on span "Edit Linked PO's" at bounding box center [592, 111] width 61 height 12
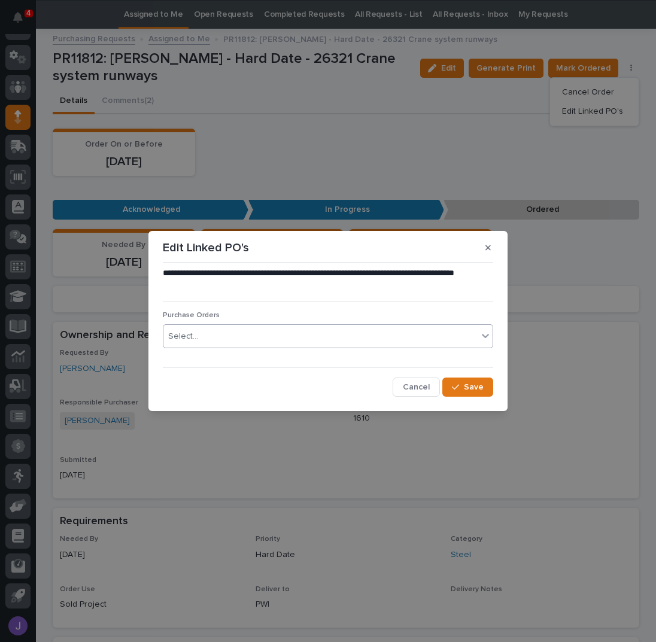
click at [248, 336] on div "Select..." at bounding box center [320, 337] width 314 height 20
type input "****"
click at [457, 387] on icon "button" at bounding box center [455, 387] width 7 height 5
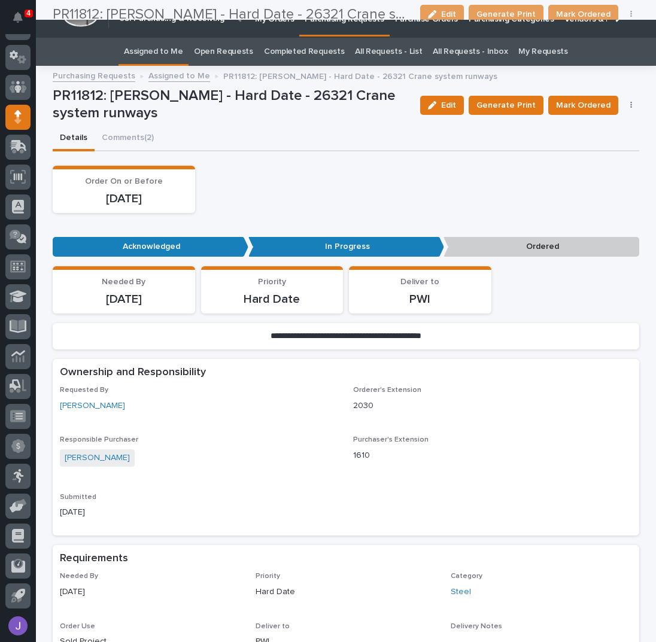
scroll to position [0, 0]
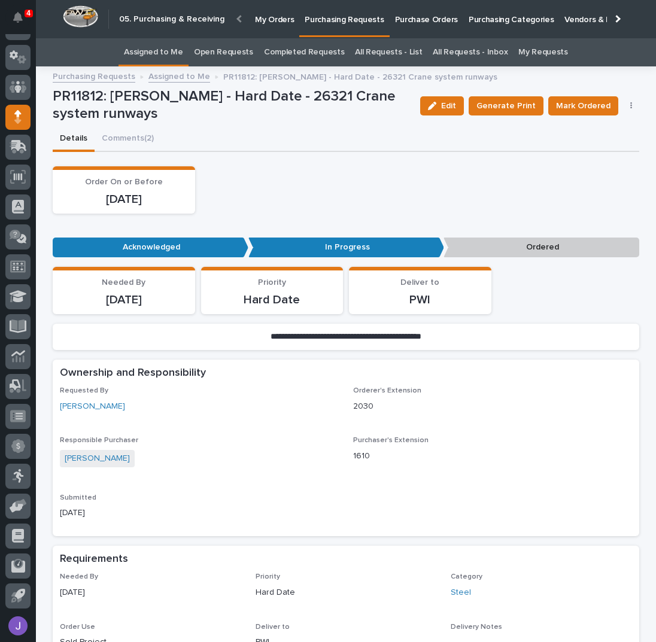
click at [172, 47] on link "Assigned to Me" at bounding box center [153, 52] width 59 height 28
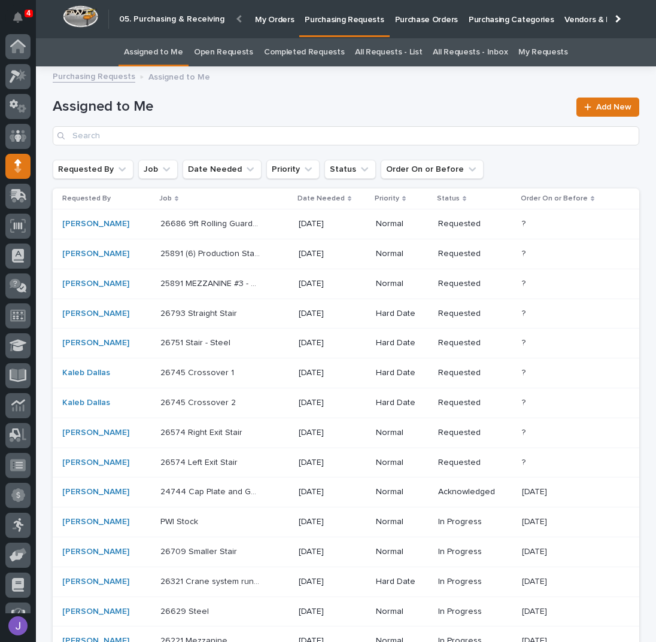
scroll to position [49, 0]
